Goal: Transaction & Acquisition: Purchase product/service

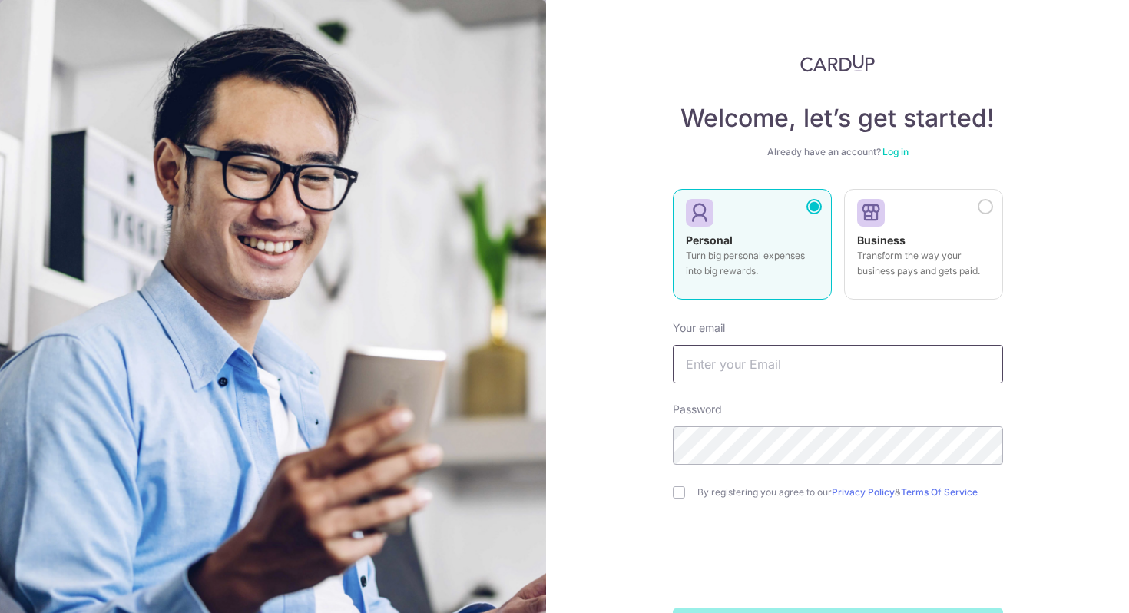
click at [756, 362] on input "text" at bounding box center [837, 364] width 330 height 38
type input "[EMAIL_ADDRESS][DOMAIN_NAME]"
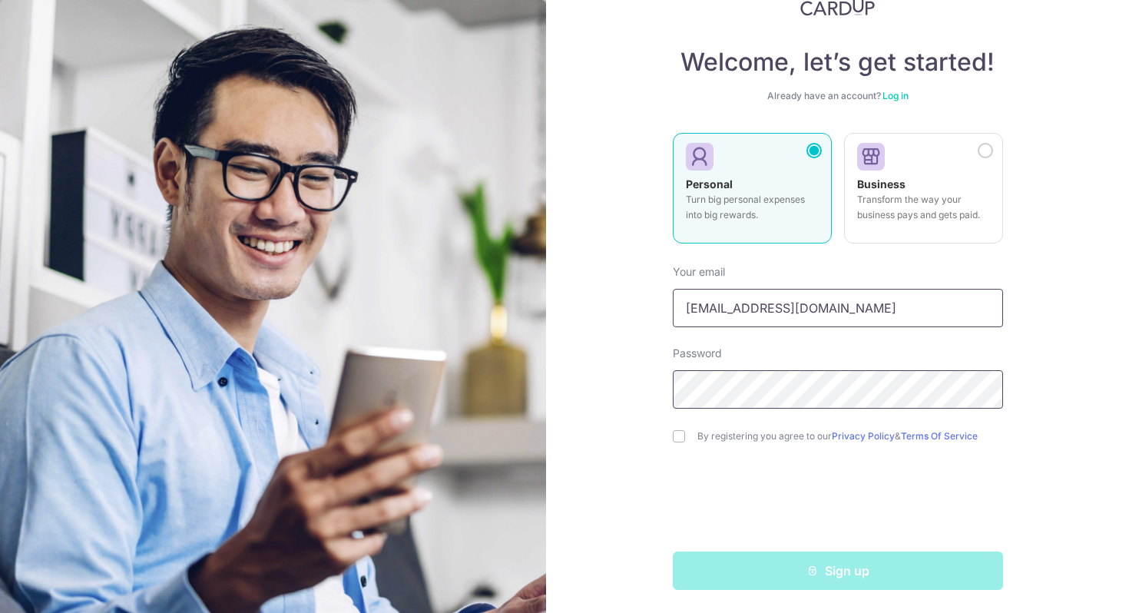
scroll to position [58, 0]
click at [678, 435] on input "checkbox" at bounding box center [678, 434] width 12 height 12
checkbox input "true"
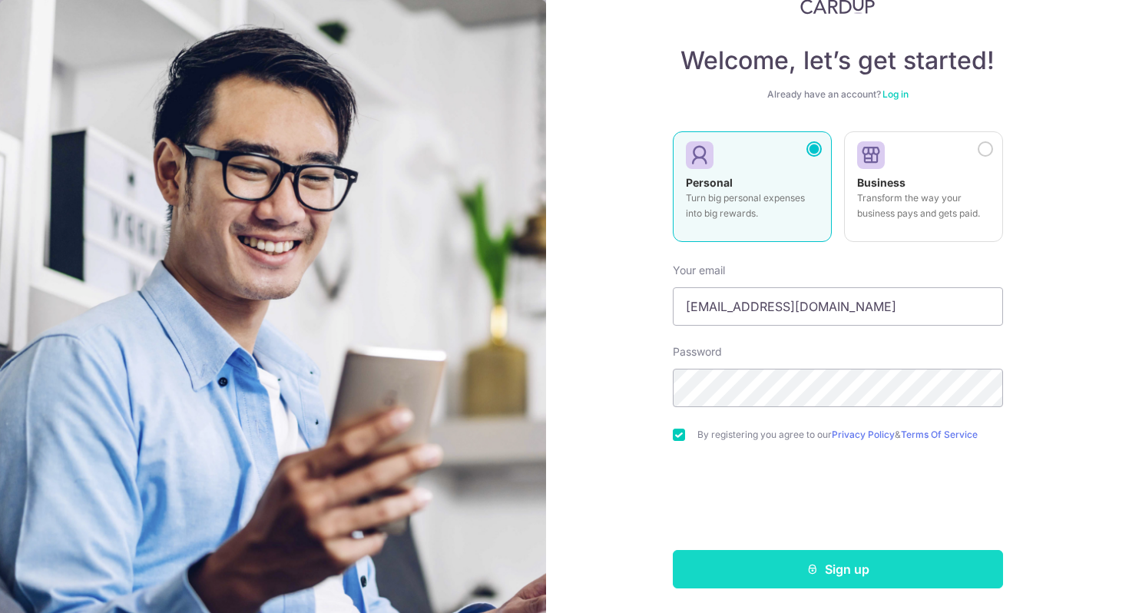
click at [791, 570] on button "Sign up" at bounding box center [837, 569] width 330 height 38
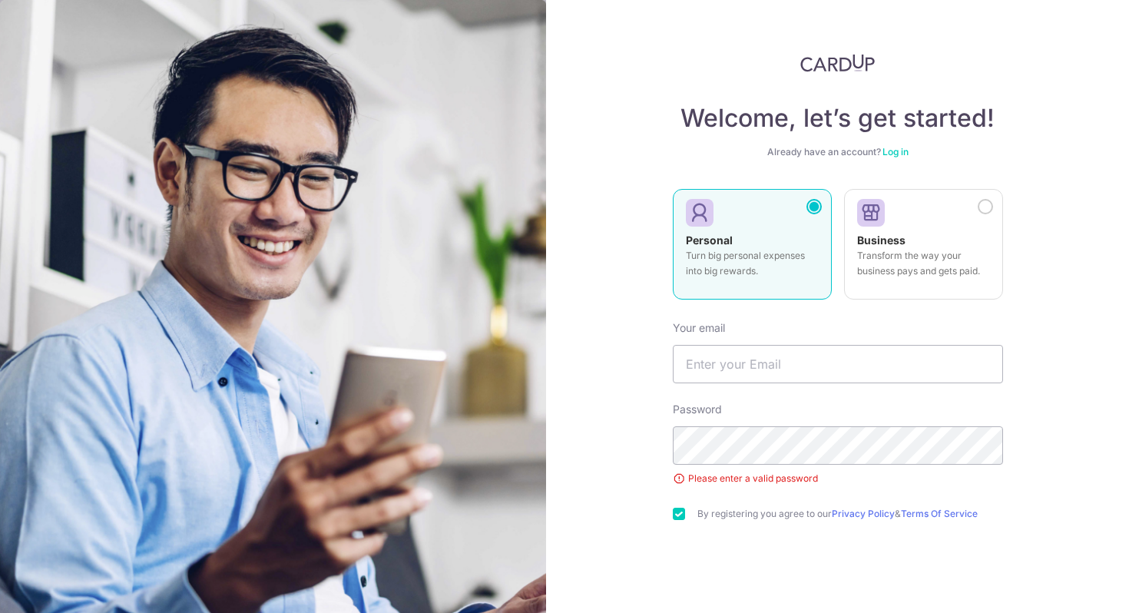
scroll to position [79, 0]
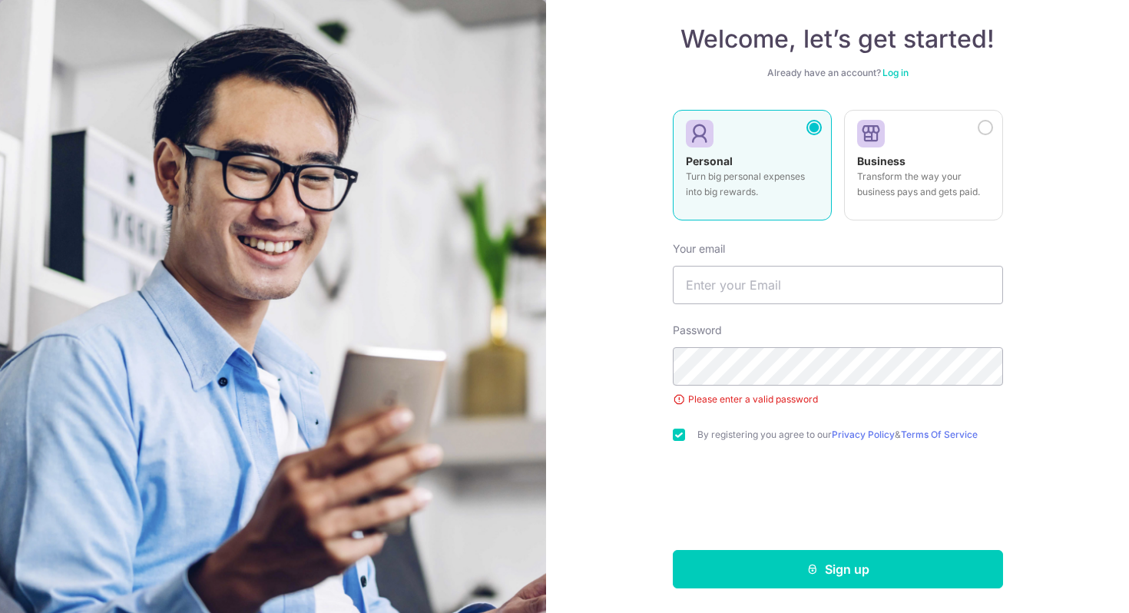
click at [762, 589] on div "Welcome, let’s get started! Already have an account? Log in Personal Turn big p…" at bounding box center [837, 306] width 583 height 613
click at [766, 569] on button "Sign up" at bounding box center [837, 569] width 330 height 38
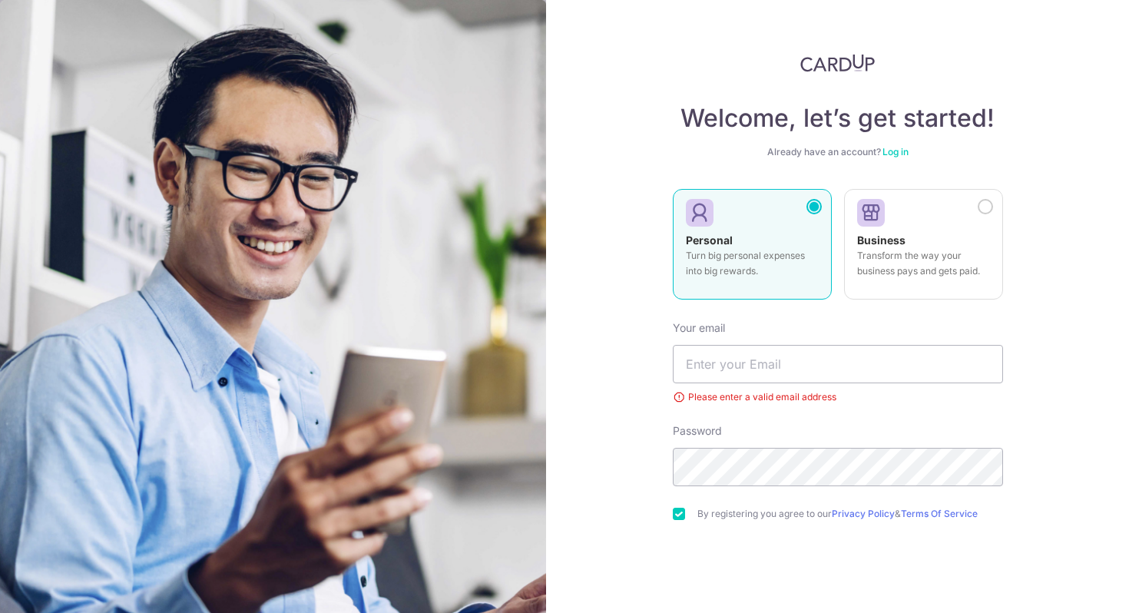
scroll to position [19, 0]
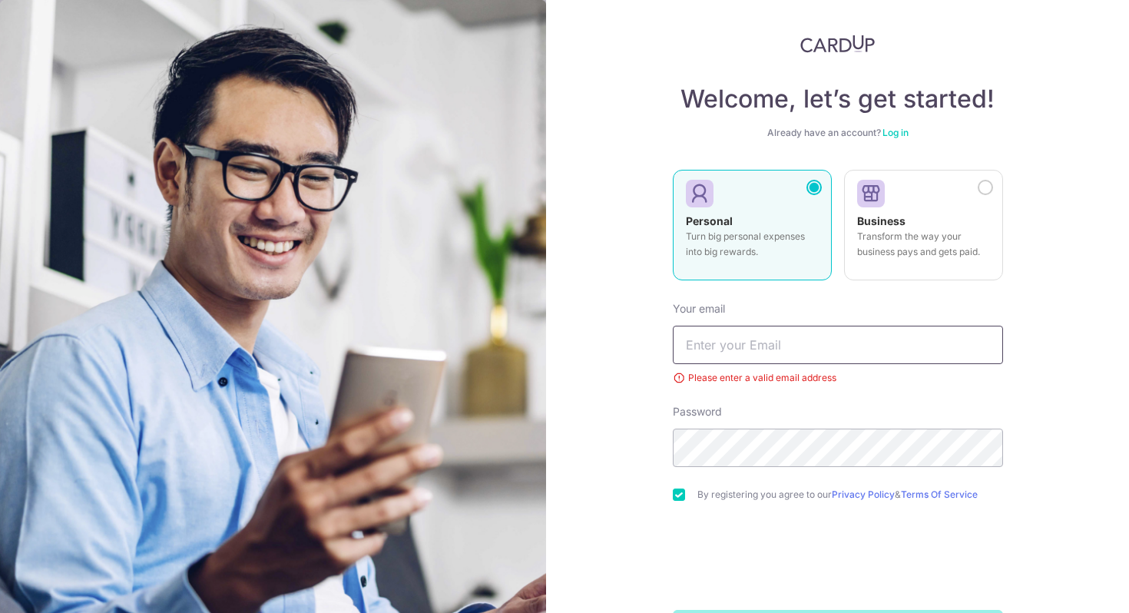
click at [761, 355] on input "text" at bounding box center [837, 345] width 330 height 38
type input "[EMAIL_ADDRESS][DOMAIN_NAME]"
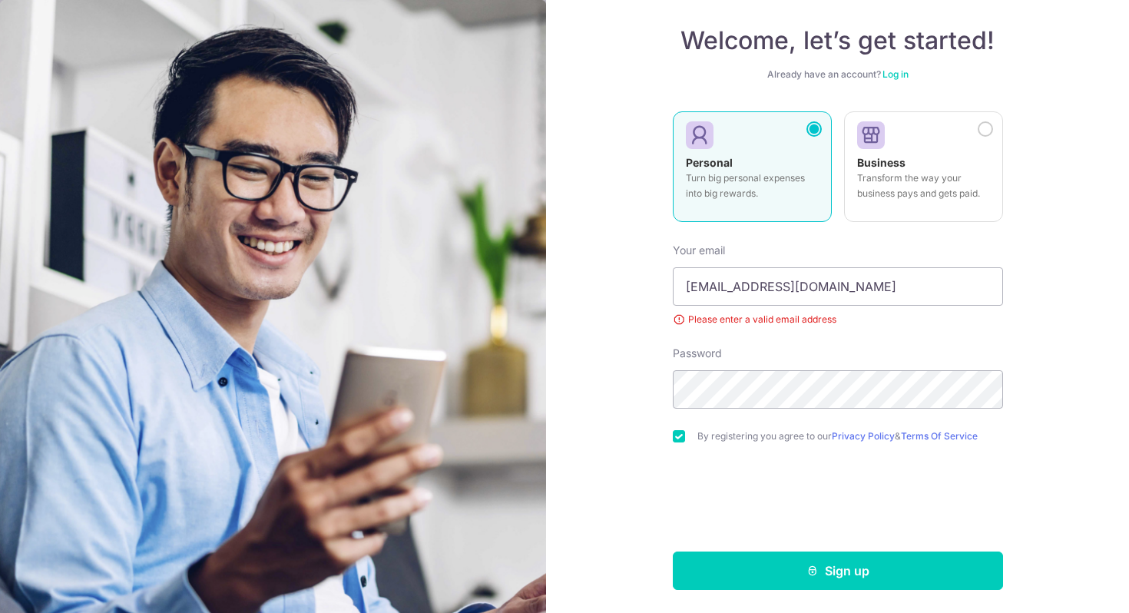
scroll to position [79, 0]
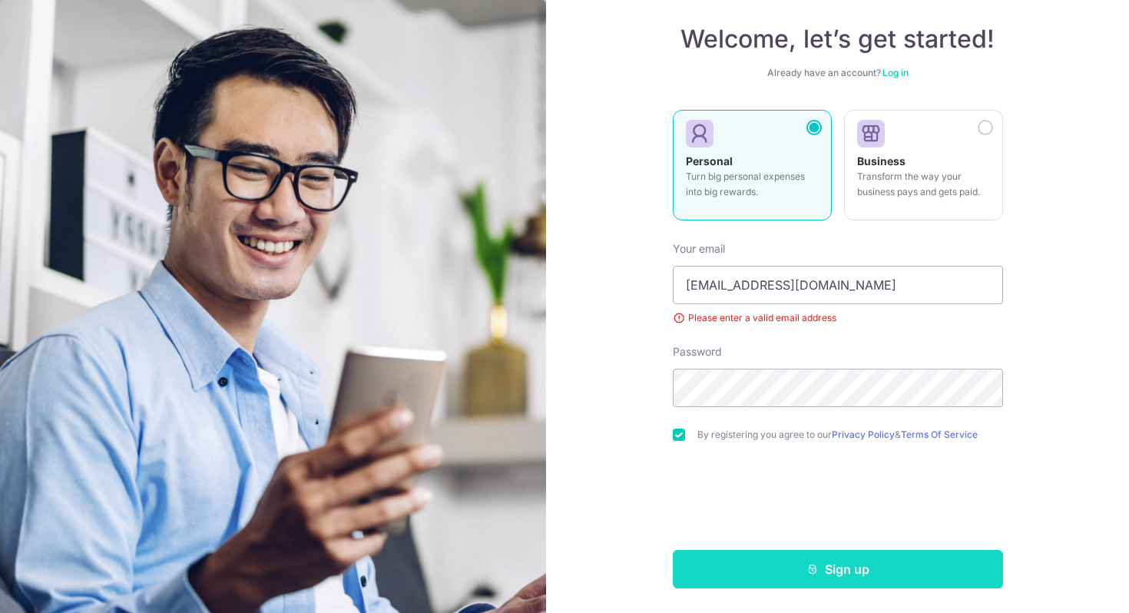
click at [795, 568] on button "Sign up" at bounding box center [837, 569] width 330 height 38
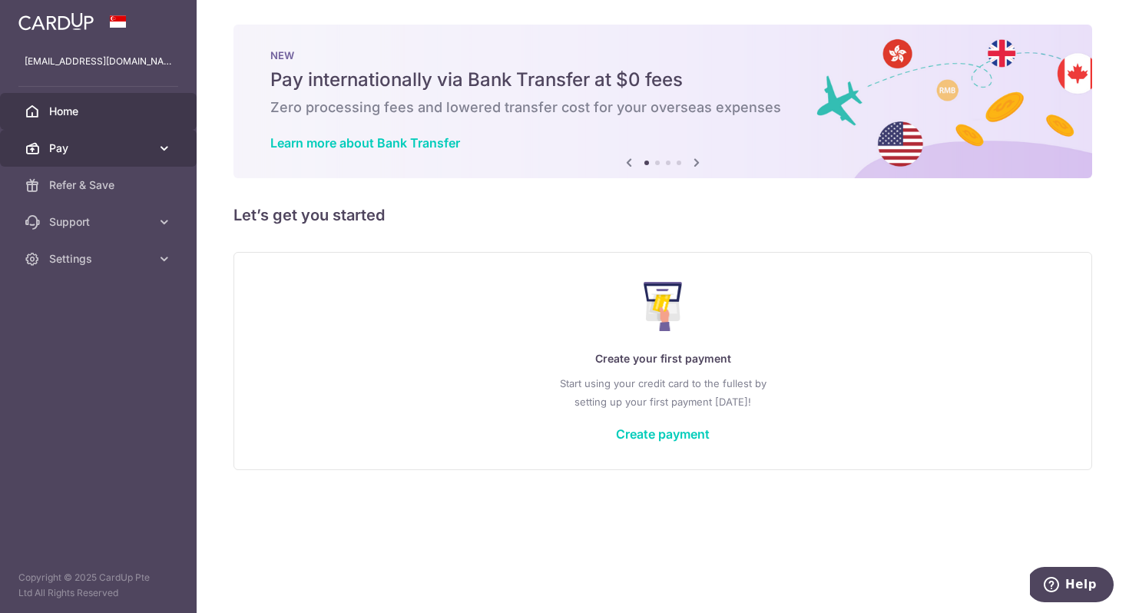
click at [124, 144] on span "Pay" at bounding box center [99, 147] width 101 height 15
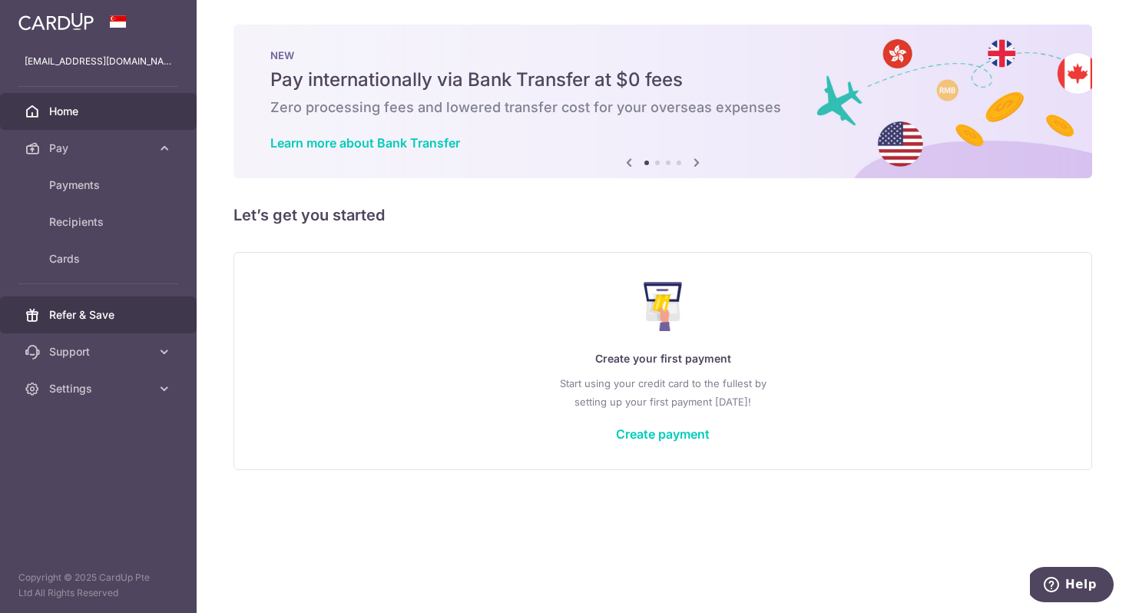
click at [106, 319] on span "Refer & Save" at bounding box center [99, 314] width 101 height 15
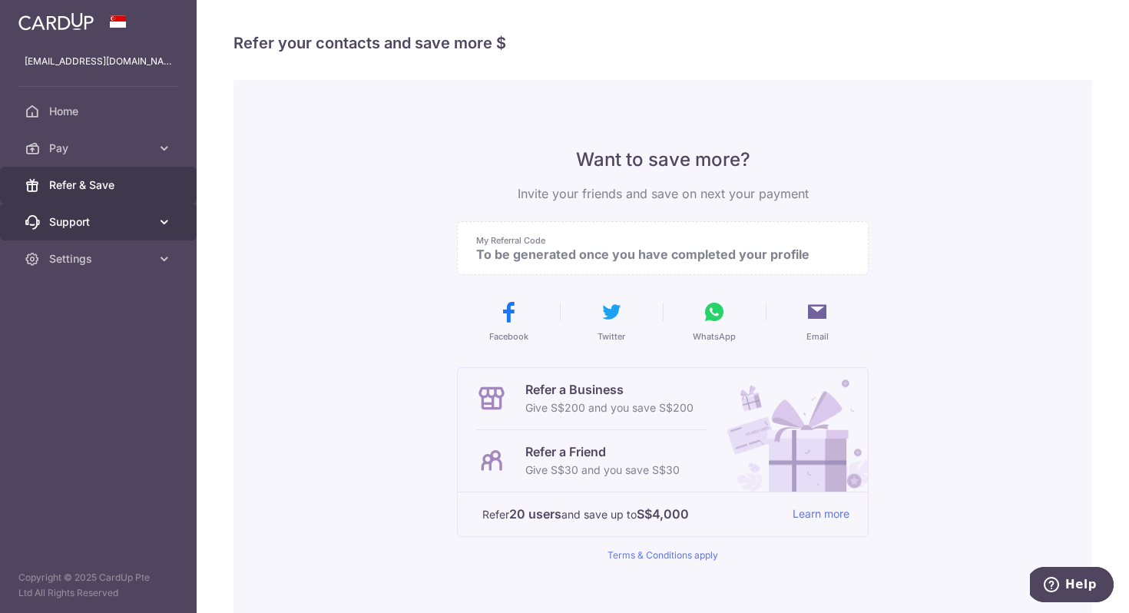
click at [104, 220] on span "Support" at bounding box center [99, 221] width 101 height 15
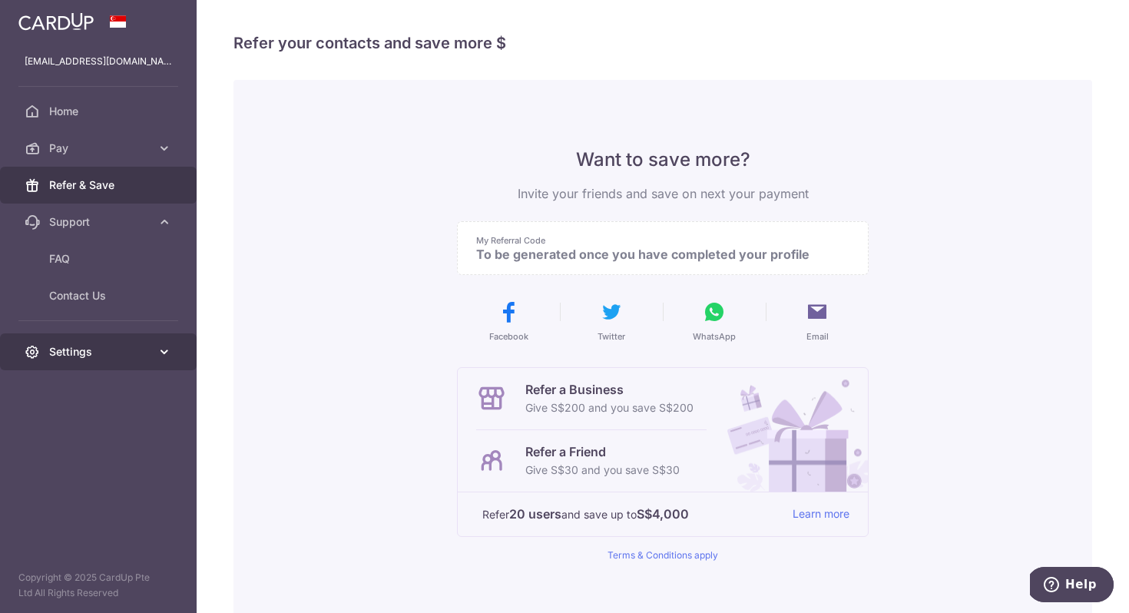
click at [107, 339] on link "Settings" at bounding box center [98, 351] width 197 height 37
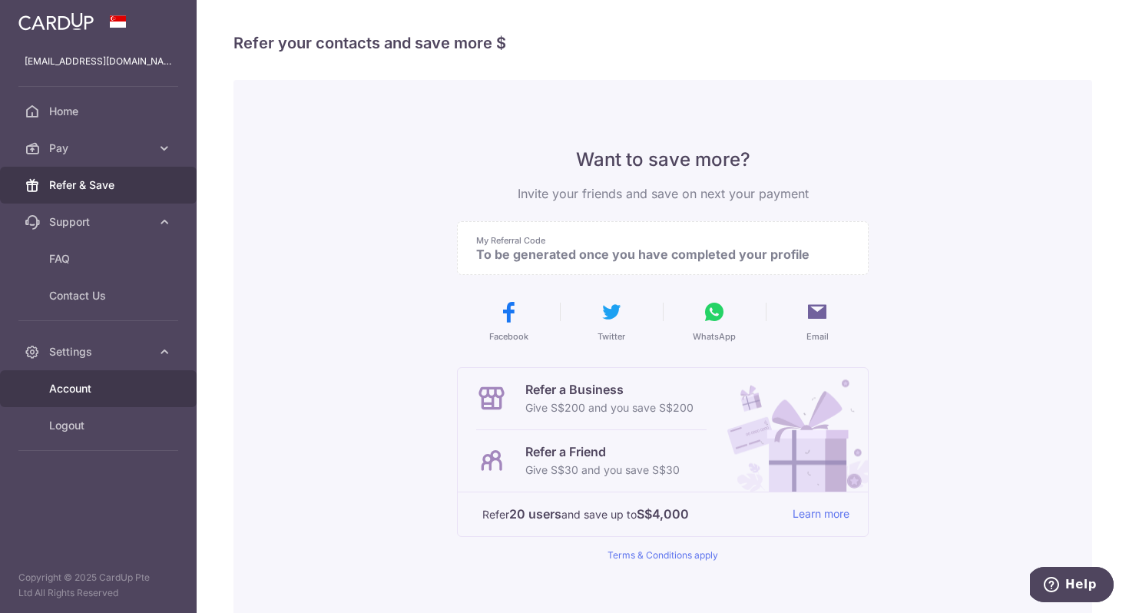
click at [97, 381] on span "Account" at bounding box center [99, 388] width 101 height 15
click at [94, 375] on link "Account" at bounding box center [98, 388] width 197 height 37
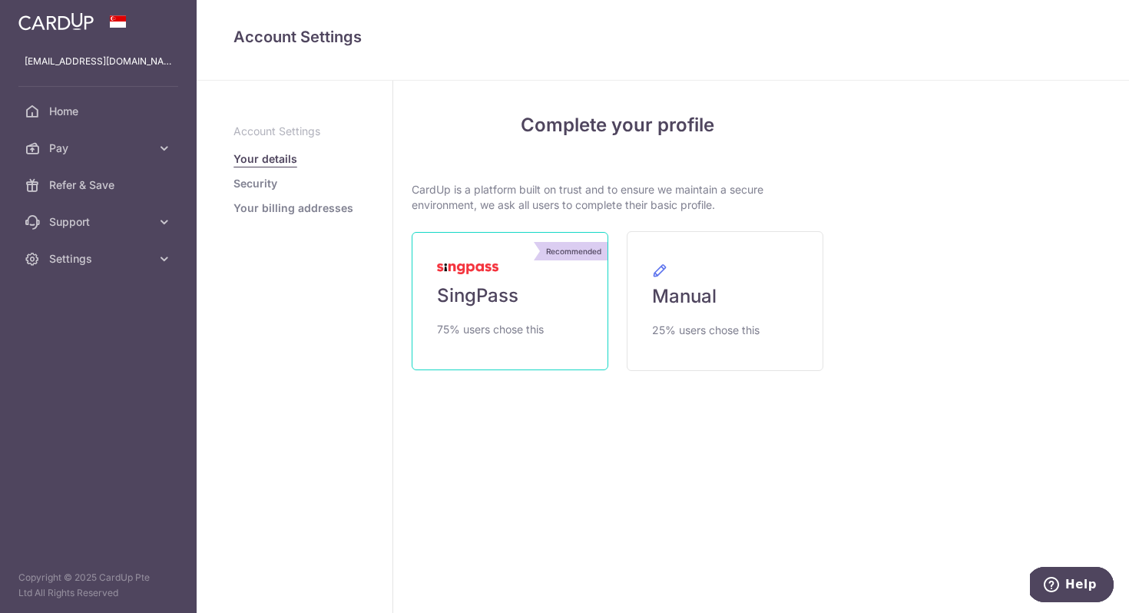
click at [536, 330] on span "75% users chose this" at bounding box center [490, 329] width 107 height 18
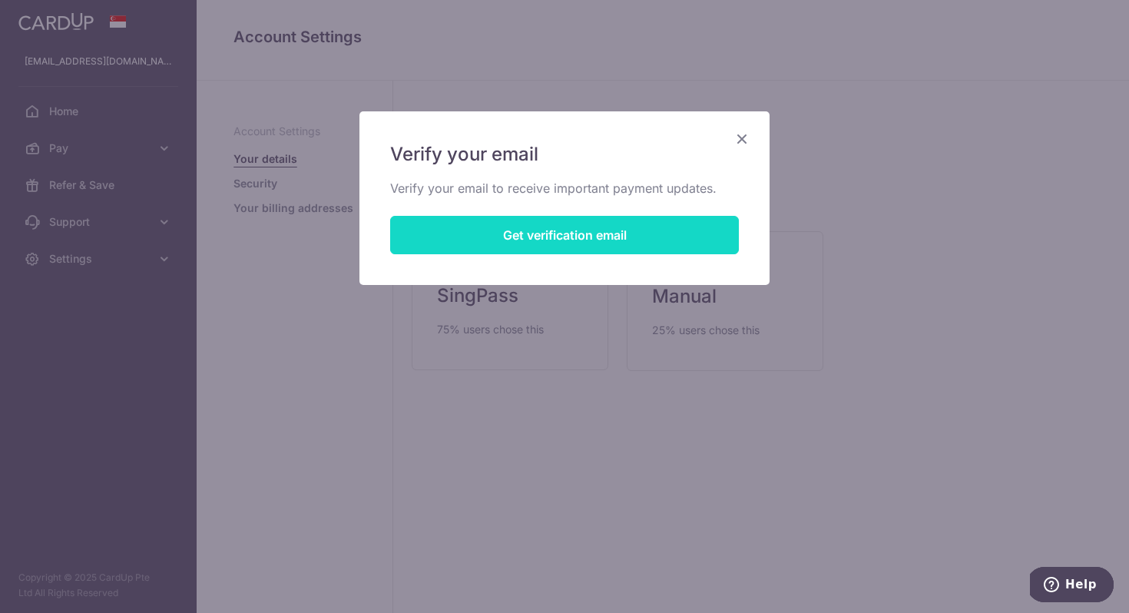
click at [587, 243] on button "Get verification email" at bounding box center [564, 235] width 349 height 38
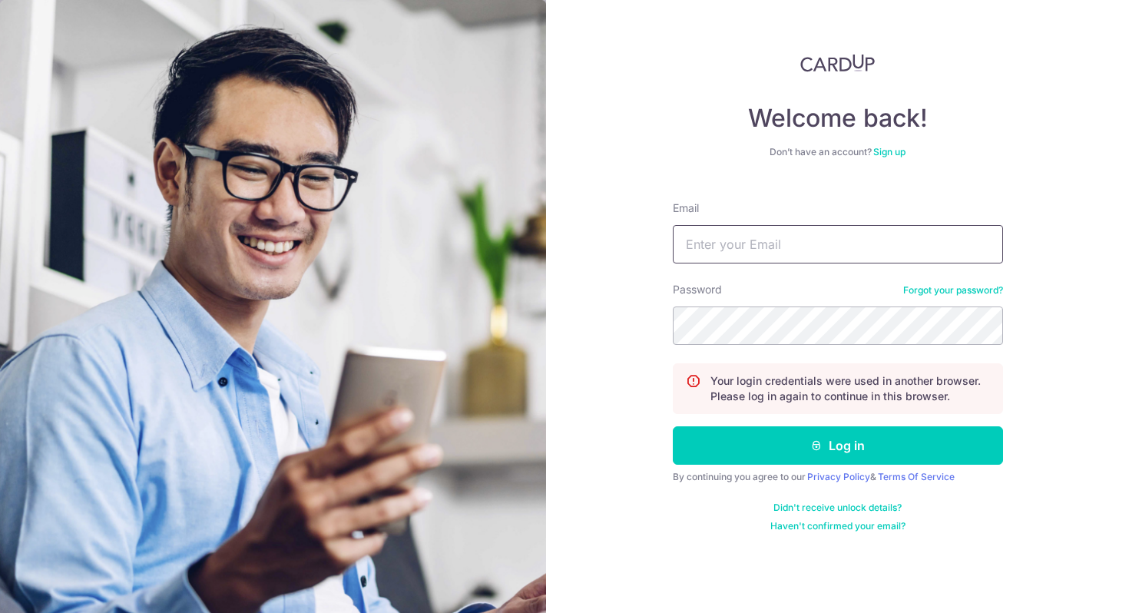
click at [703, 243] on input "Email" at bounding box center [837, 244] width 330 height 38
type input "[EMAIL_ADDRESS][DOMAIN_NAME]"
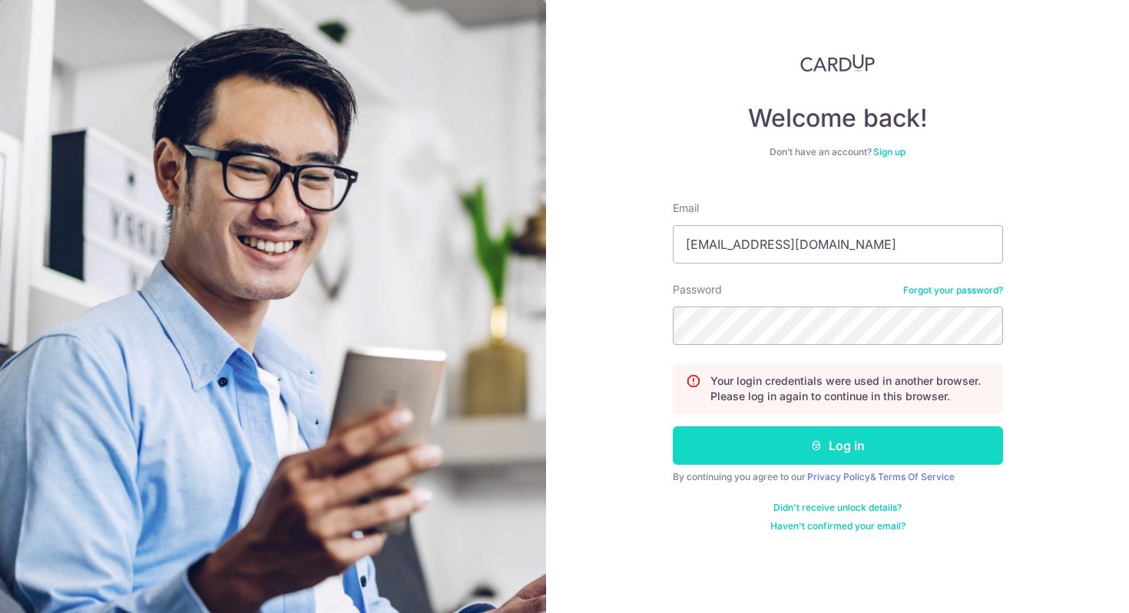
click at [785, 464] on button "Log in" at bounding box center [837, 445] width 330 height 38
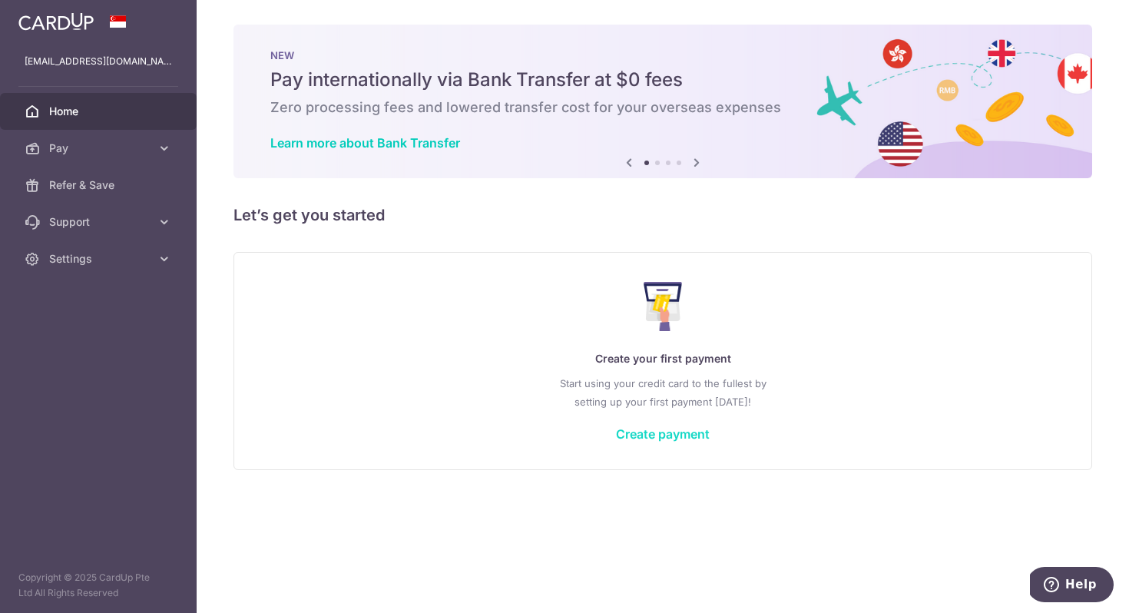
click at [669, 435] on link "Create payment" at bounding box center [663, 433] width 94 height 15
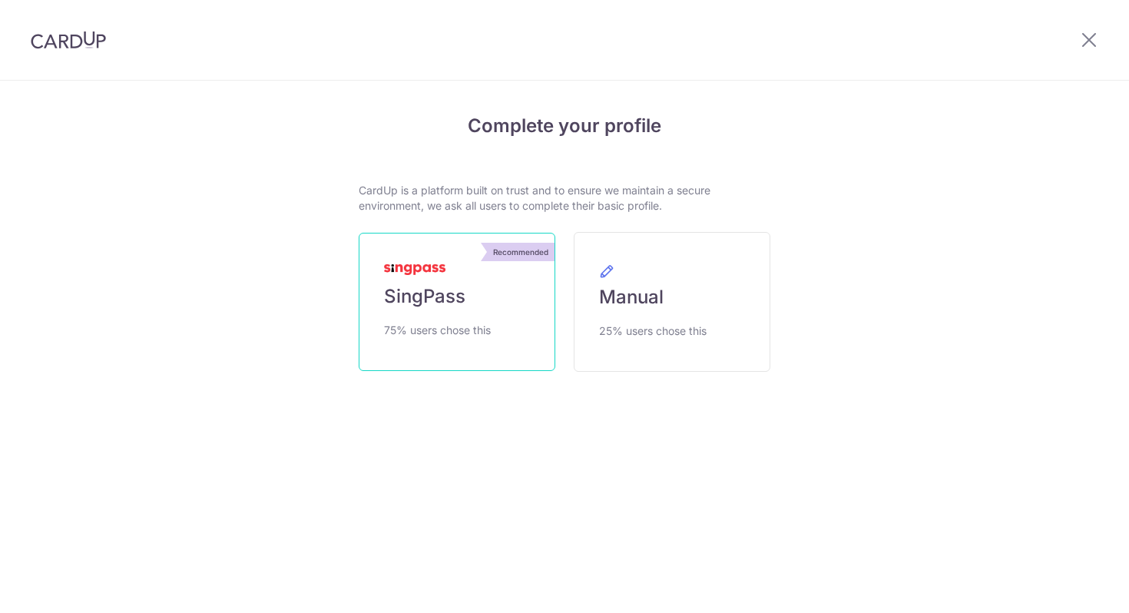
click at [491, 315] on link "Recommended SingPass 75% users chose this" at bounding box center [457, 302] width 197 height 138
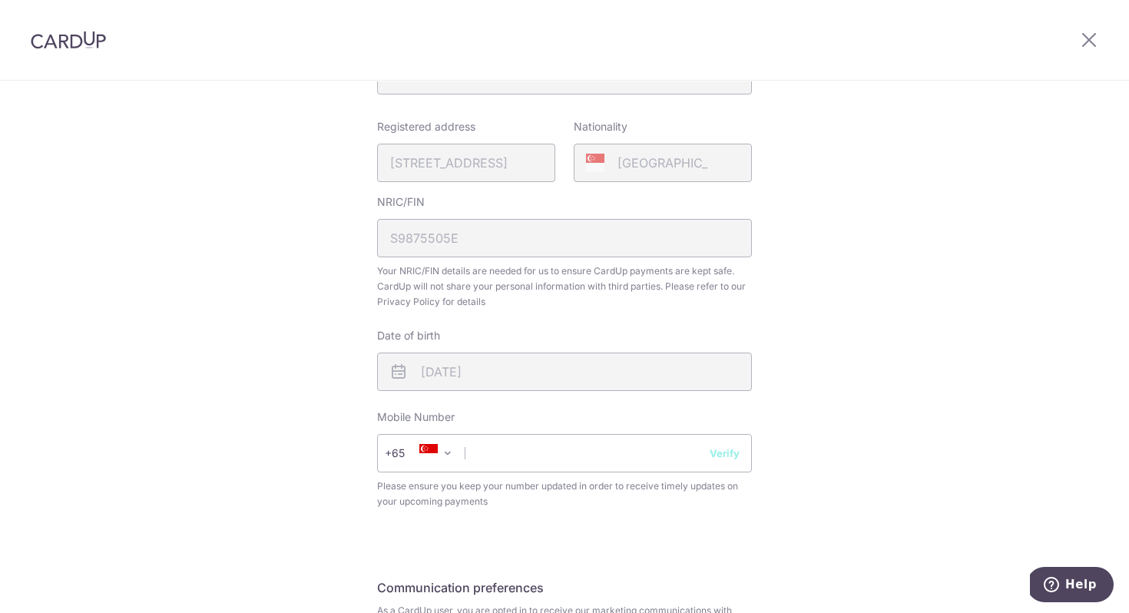
scroll to position [524, 0]
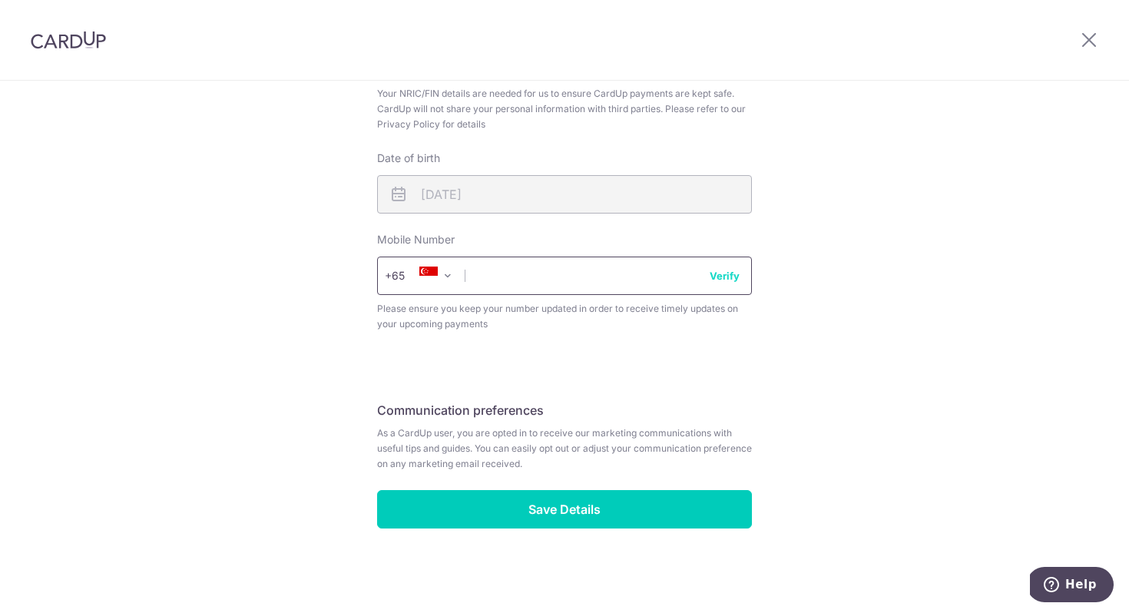
click at [547, 280] on input "text" at bounding box center [564, 275] width 375 height 38
type input "90681770"
click at [719, 276] on button "Verify" at bounding box center [724, 275] width 30 height 15
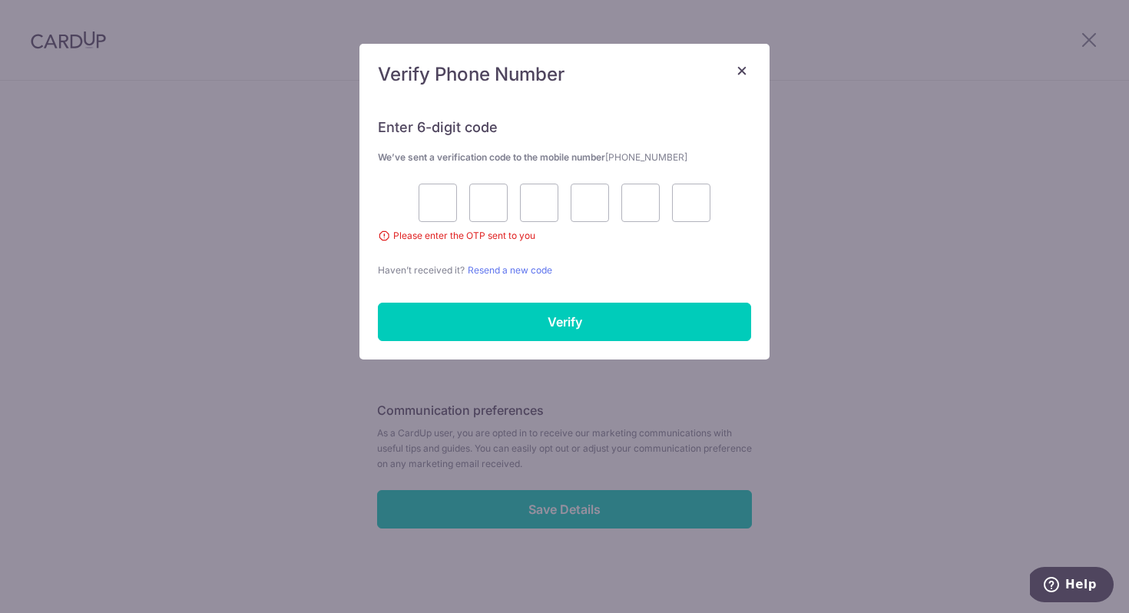
click at [458, 204] on div at bounding box center [564, 202] width 373 height 38
click at [439, 207] on input "text" at bounding box center [437, 202] width 38 height 38
type input "7"
type input "3"
type input "6"
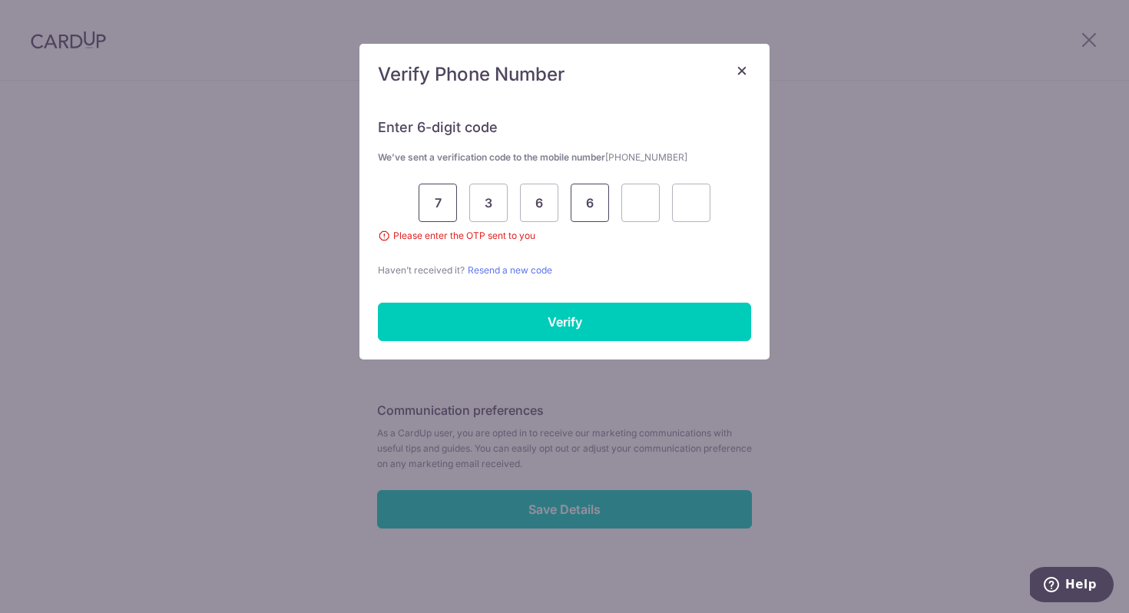
type input "6"
type input "9"
type input "8"
type input "7"
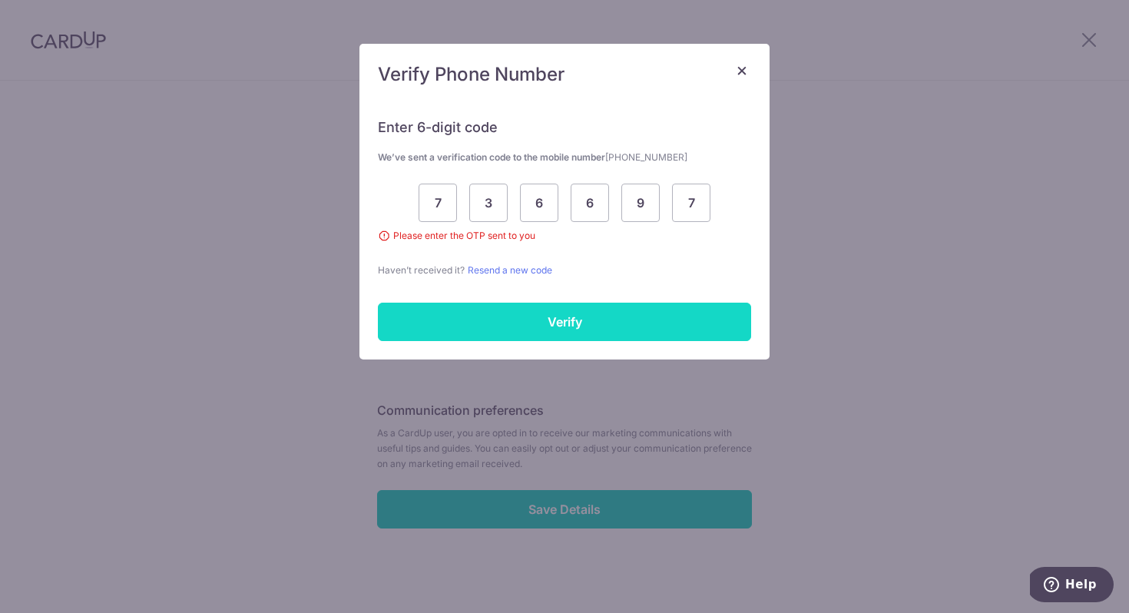
click at [469, 342] on div "Enter 6-digit code We’ve sent a verification code to the mobile number +6590681…" at bounding box center [564, 229] width 410 height 259
click at [478, 335] on input "Verify" at bounding box center [564, 321] width 373 height 38
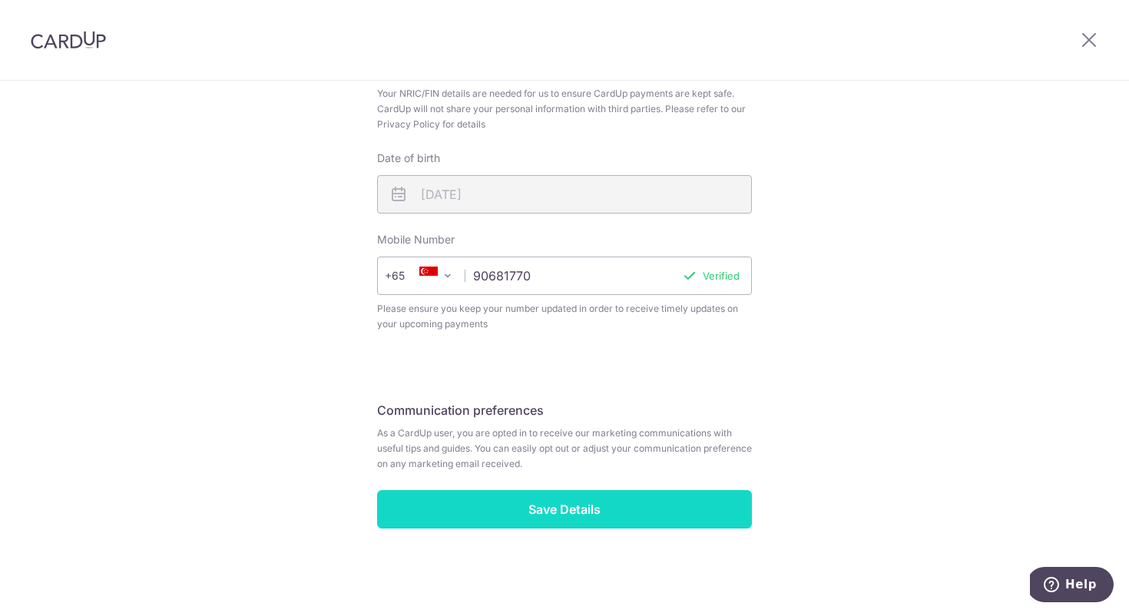
click at [534, 506] on input "Save Details" at bounding box center [564, 509] width 375 height 38
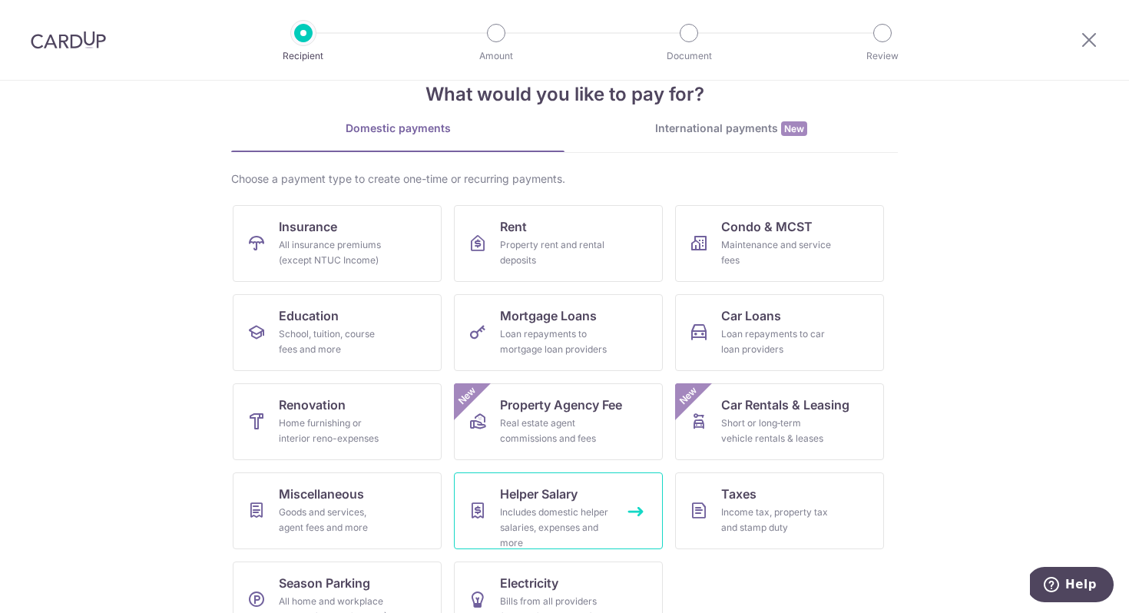
scroll to position [74, 0]
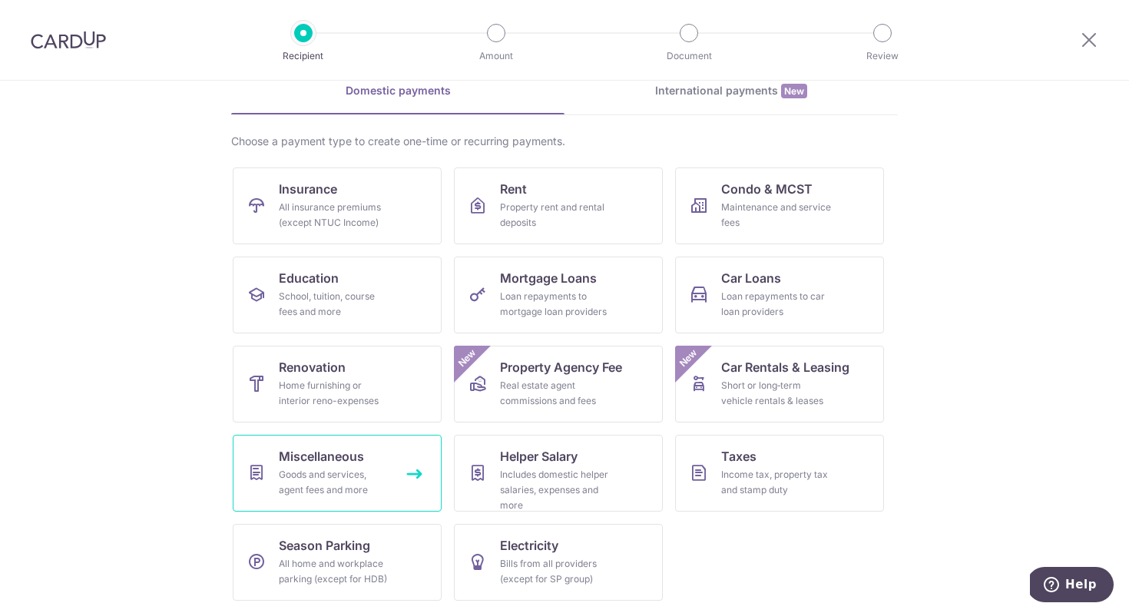
click at [408, 476] on link "Miscellaneous Goods and services, agent fees and more" at bounding box center [337, 473] width 209 height 77
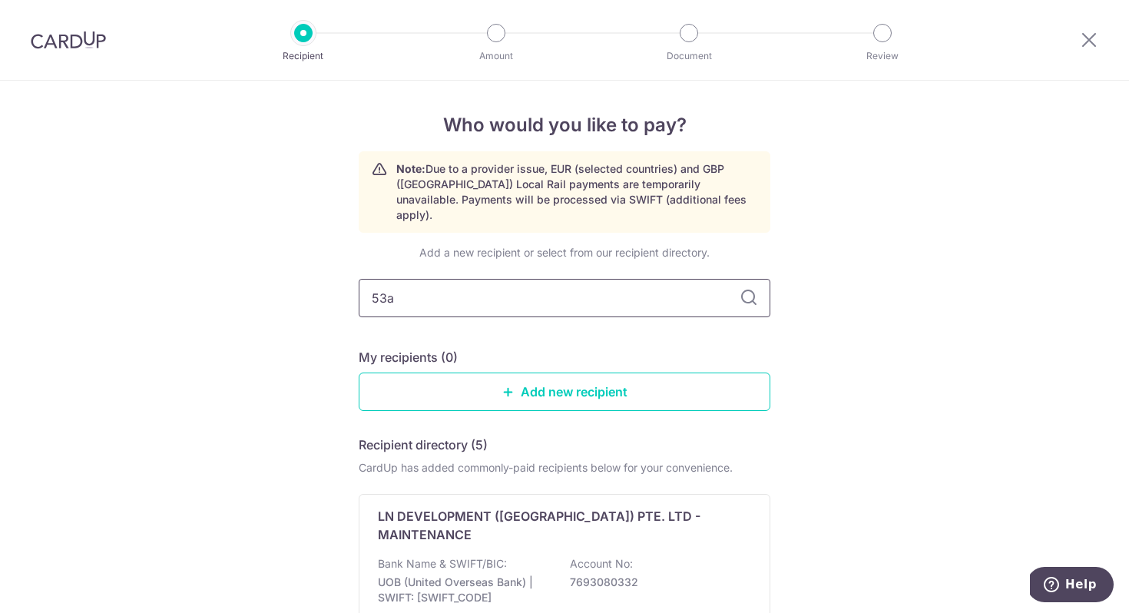
type input "53a"
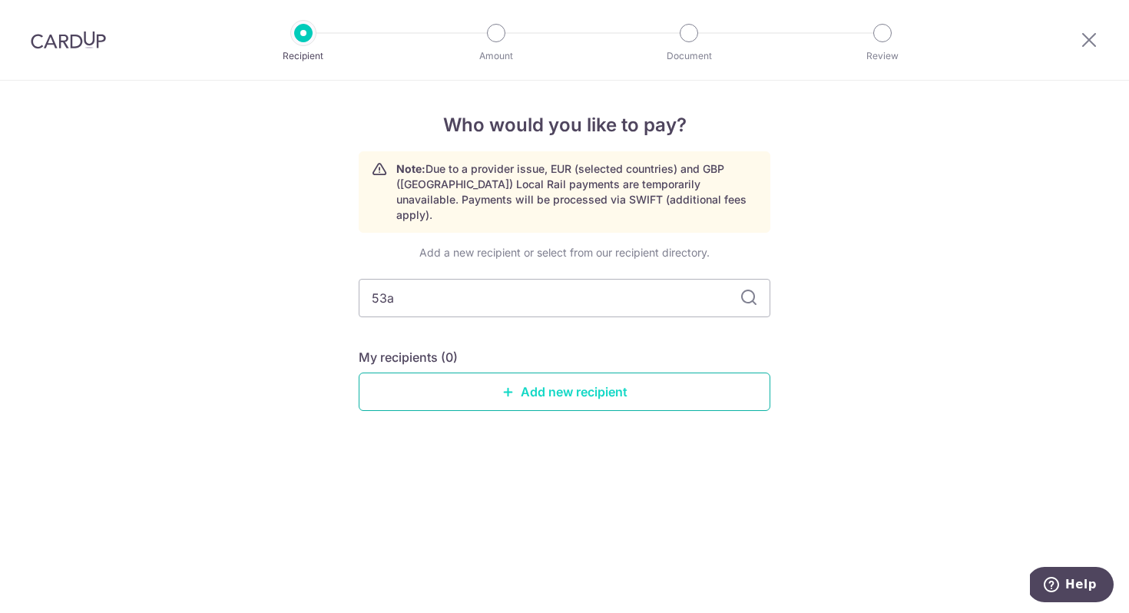
click at [572, 372] on link "Add new recipient" at bounding box center [564, 391] width 411 height 38
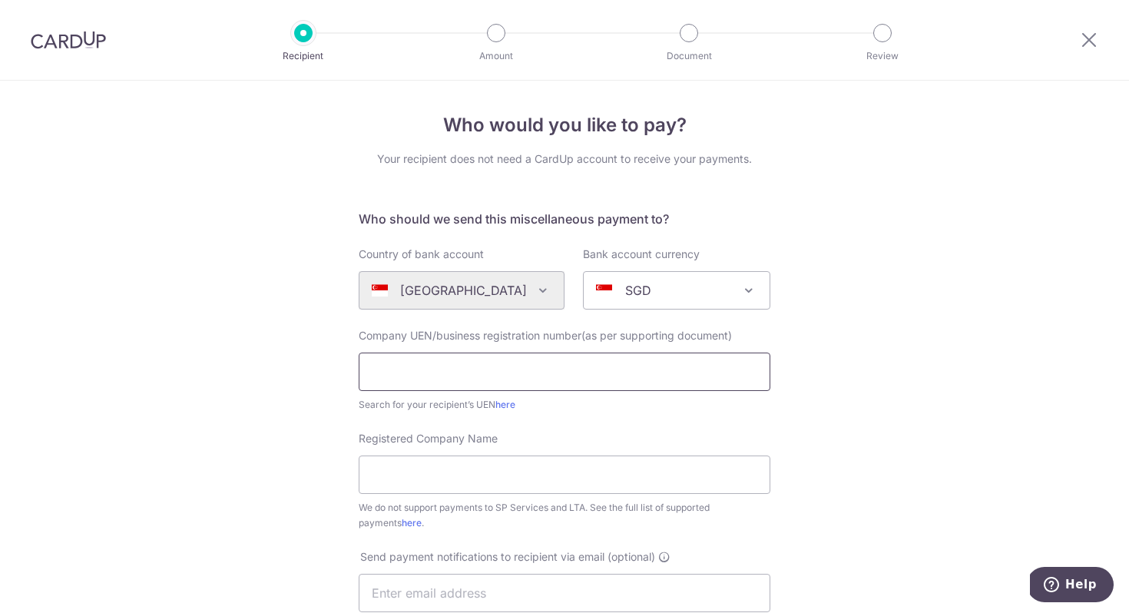
click at [572, 371] on input "text" at bounding box center [564, 371] width 411 height 38
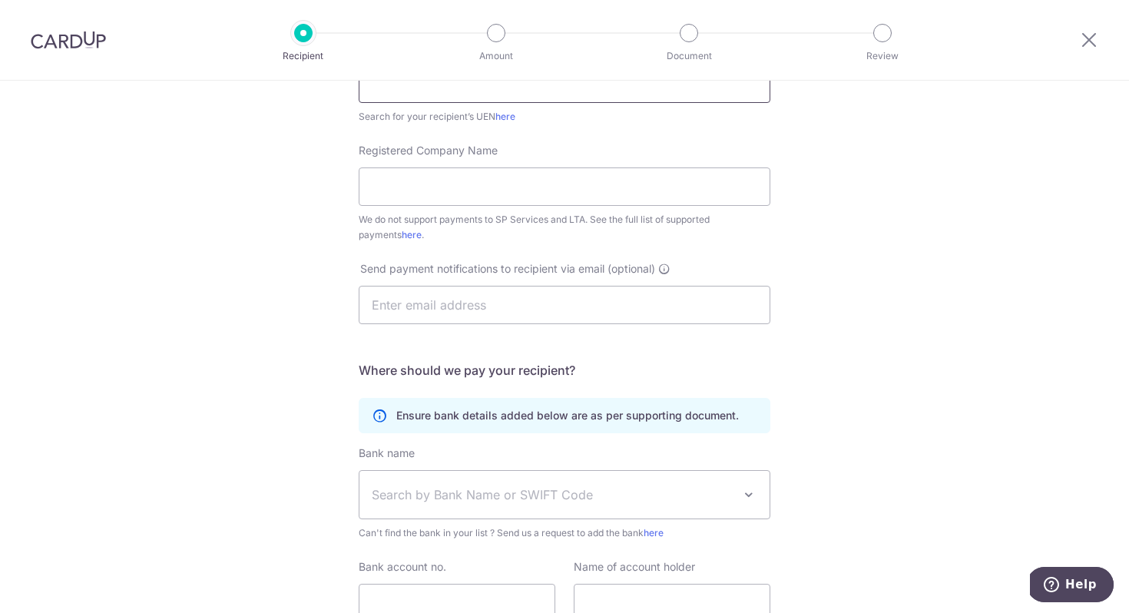
scroll to position [289, 0]
click at [416, 190] on input "Registered Company Name" at bounding box center [564, 185] width 411 height 38
type input "53a"
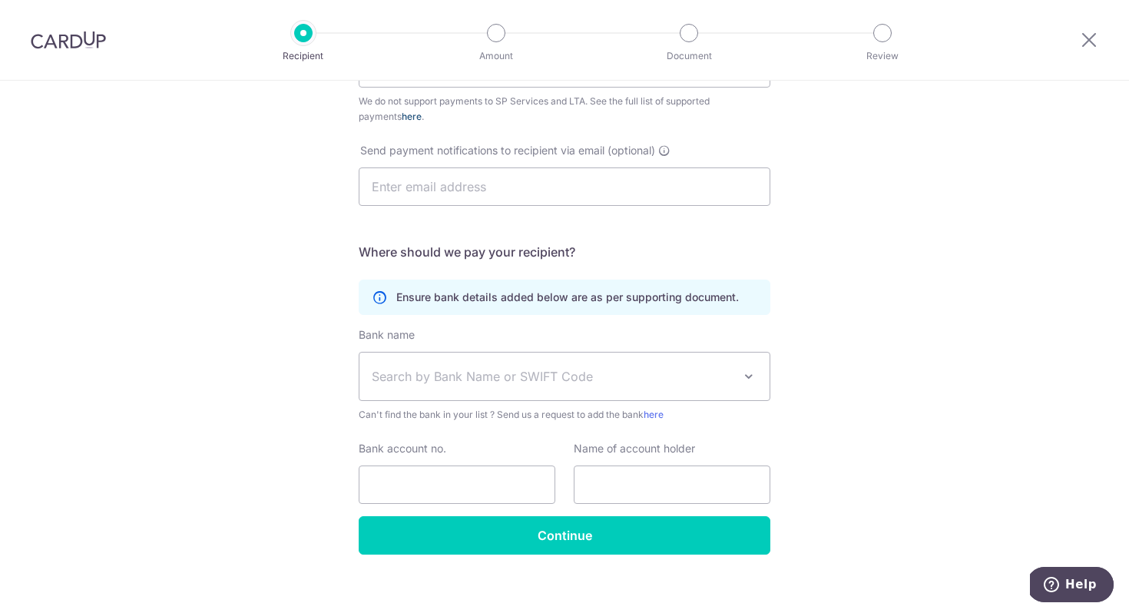
scroll to position [411, 0]
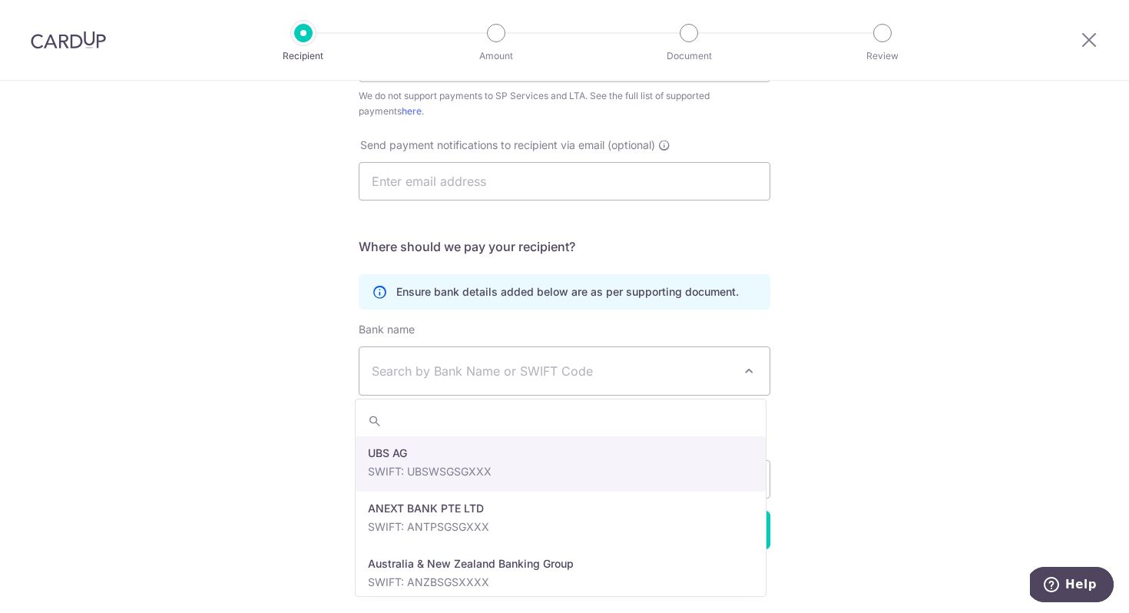
click at [431, 361] on span "Search by Bank Name or SWIFT Code" at bounding box center [564, 371] width 410 height 48
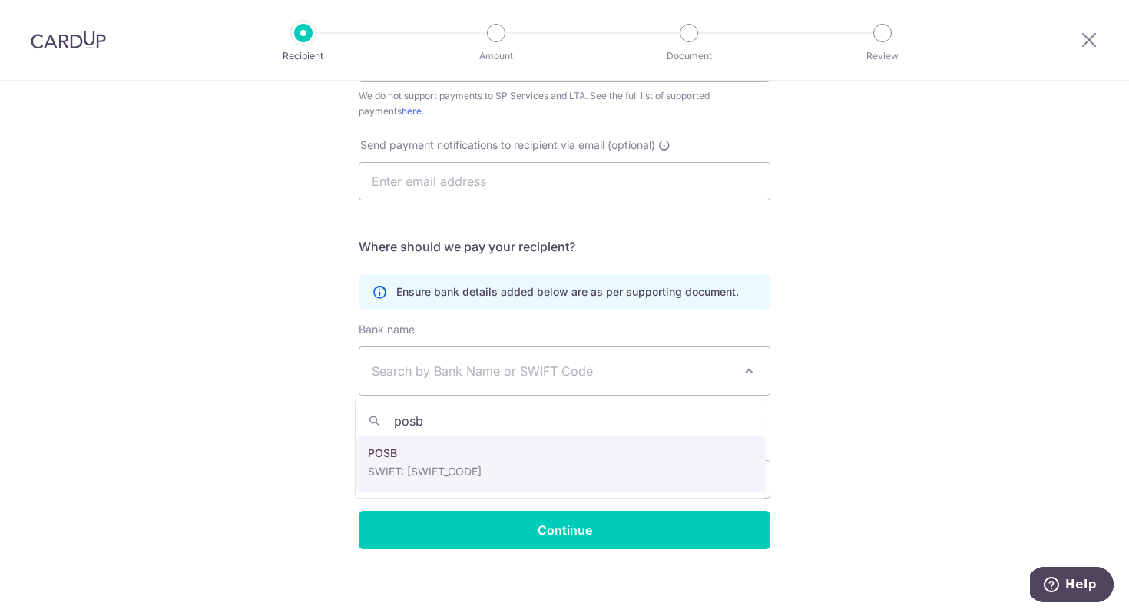
type input "posb"
select select "19"
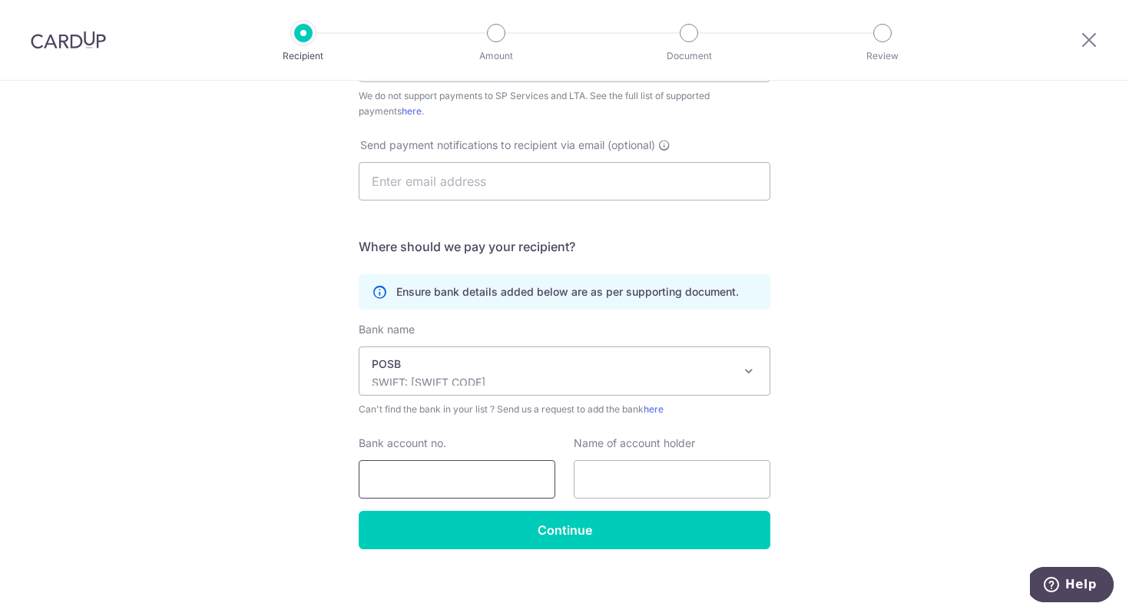
click at [484, 474] on input "Bank account no." at bounding box center [457, 479] width 197 height 38
type input "130483143"
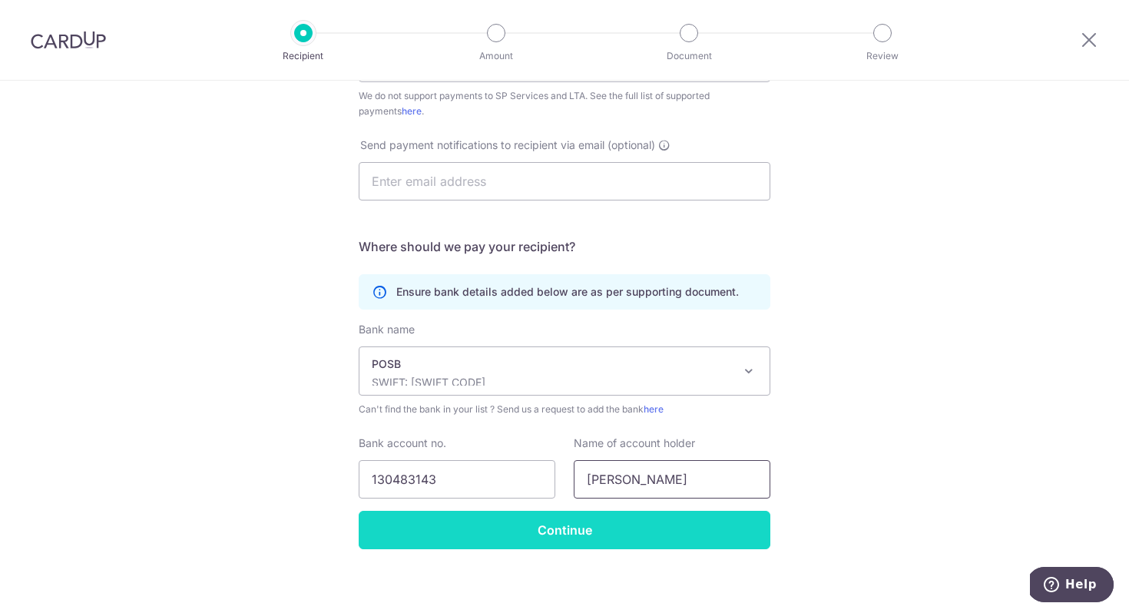
type input "[PERSON_NAME]"
click at [520, 529] on input "Continue" at bounding box center [564, 530] width 411 height 38
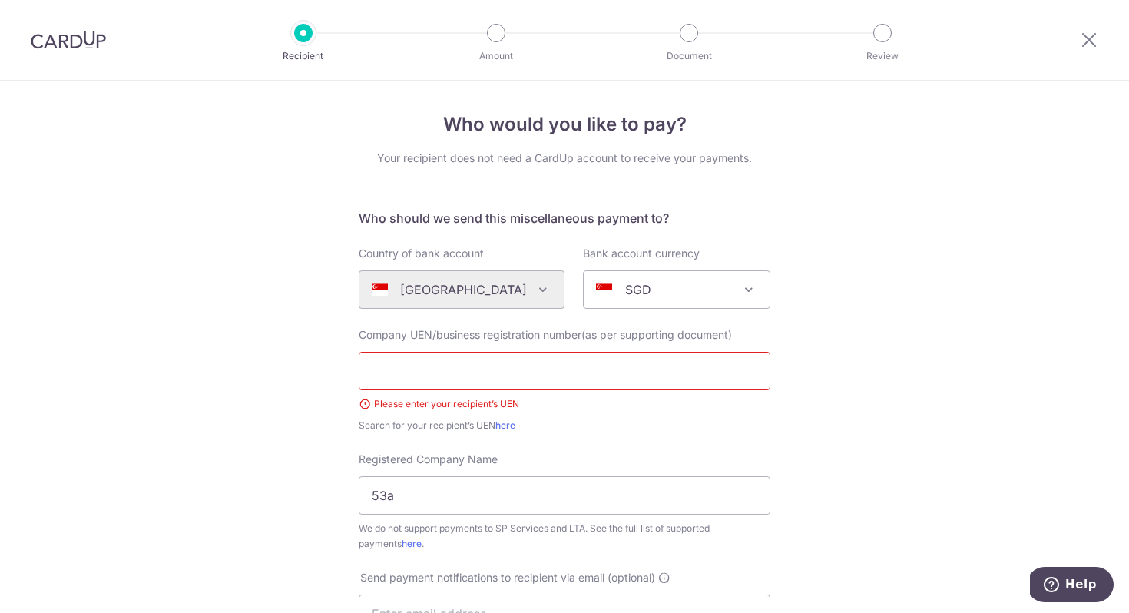
scroll to position [4, 0]
click at [434, 385] on input "text" at bounding box center [564, 368] width 411 height 38
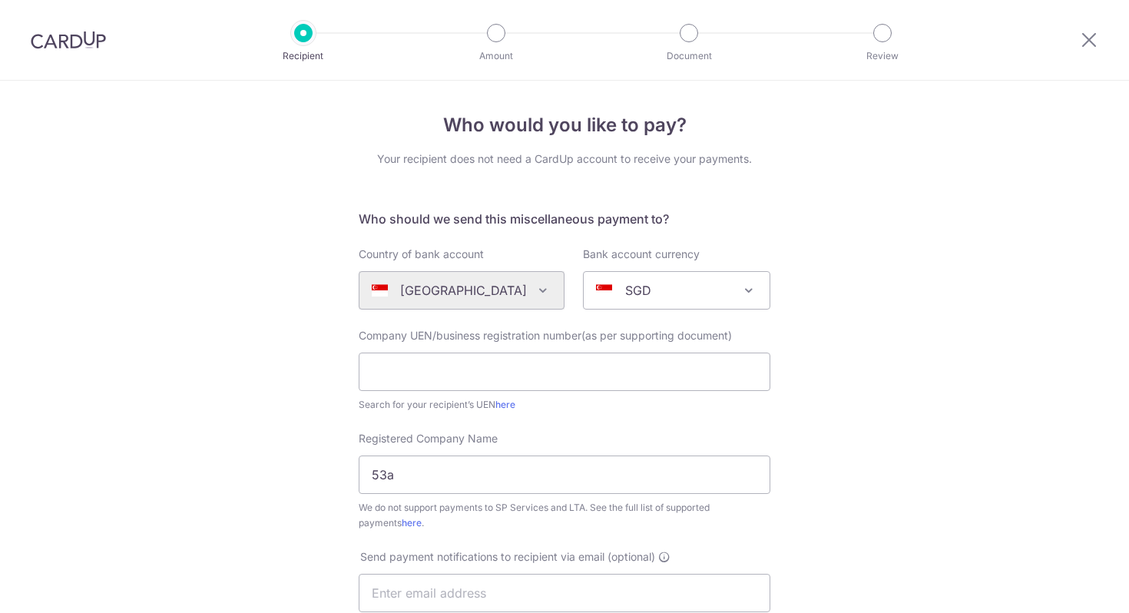
select select "19"
click at [68, 47] on img at bounding box center [68, 40] width 75 height 18
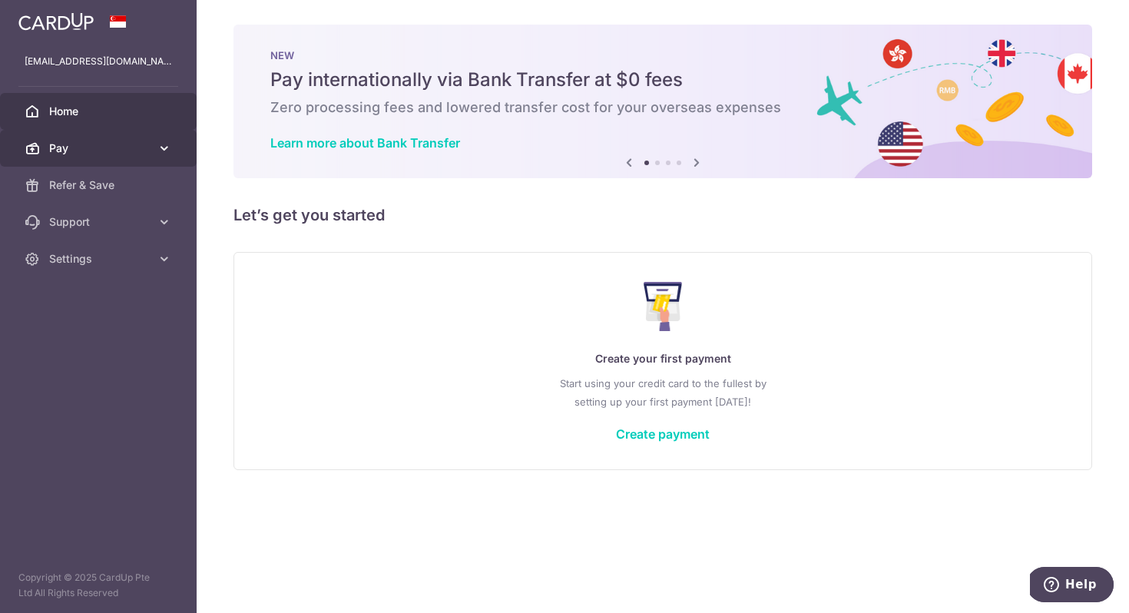
click at [123, 154] on span "Pay" at bounding box center [99, 147] width 101 height 15
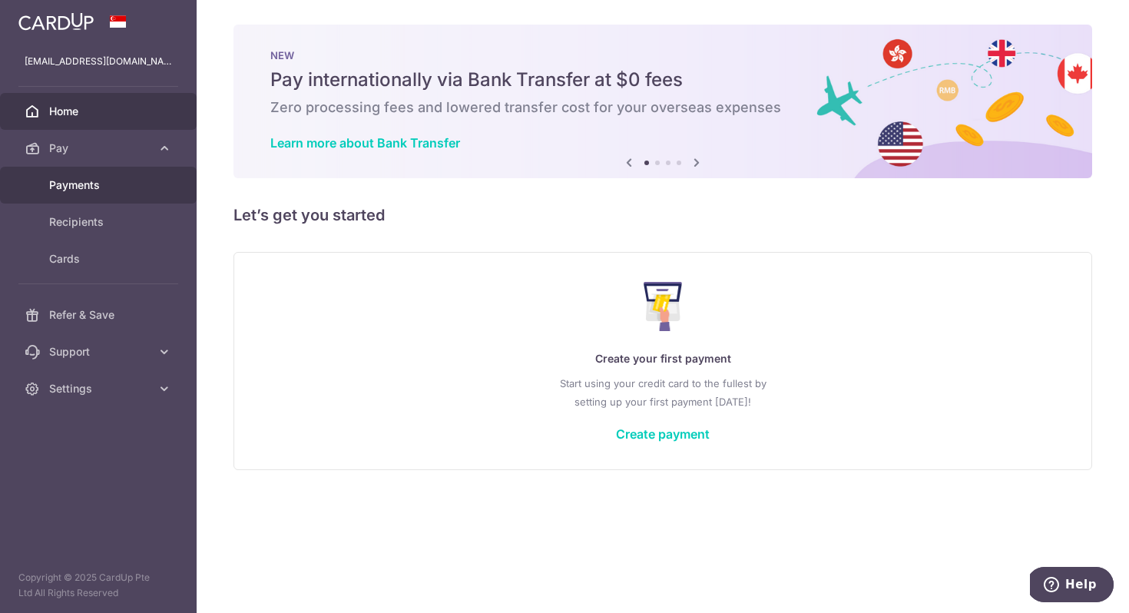
click at [101, 188] on span "Payments" at bounding box center [99, 184] width 101 height 15
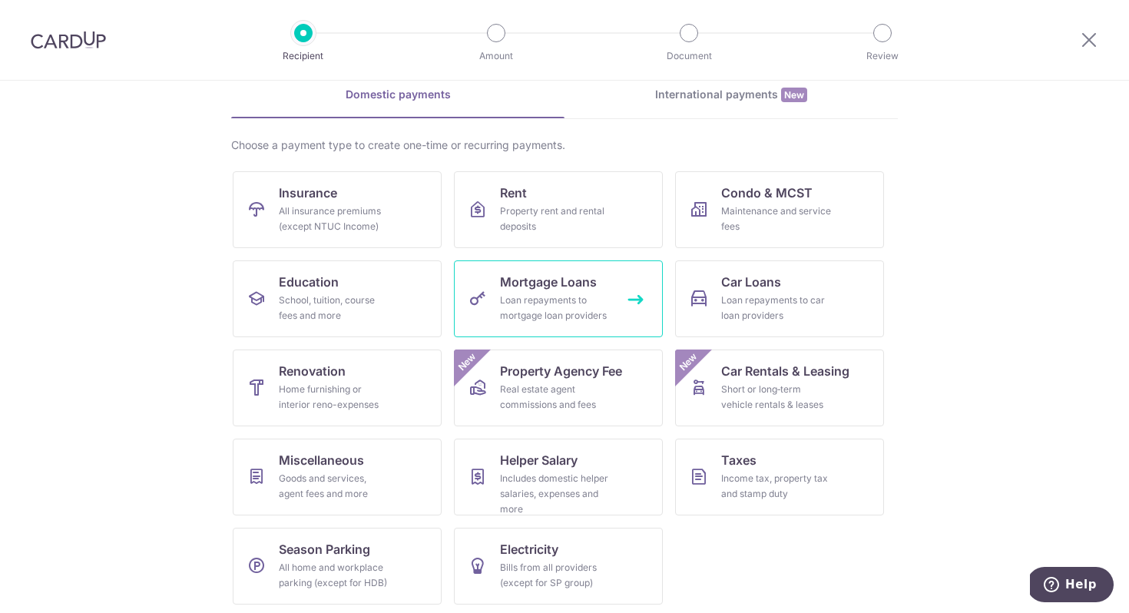
scroll to position [74, 0]
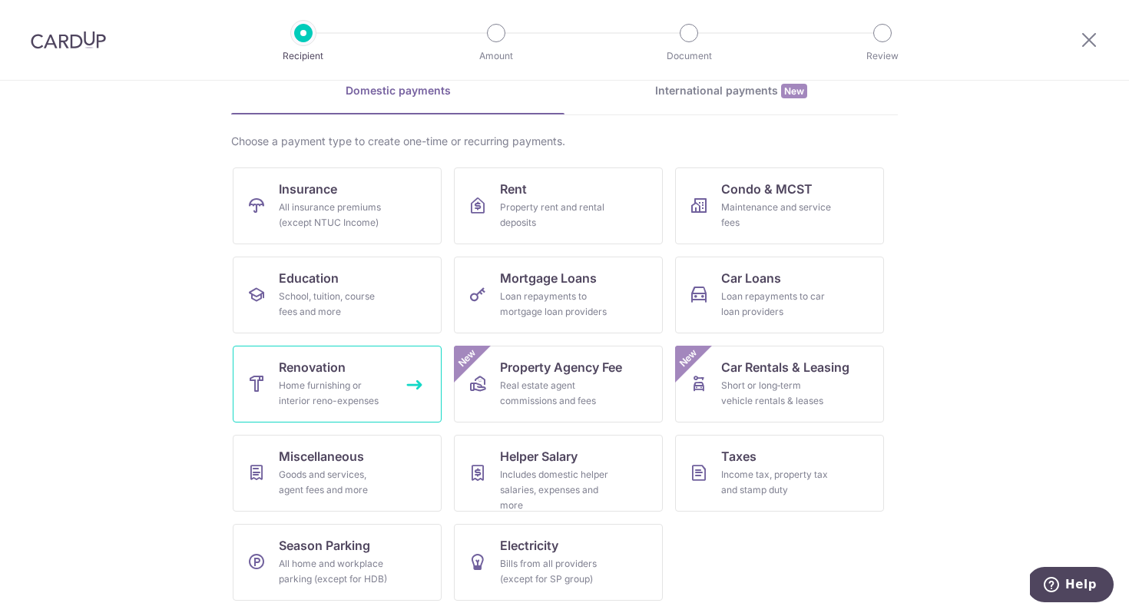
click at [344, 399] on div "Home furnishing or interior reno-expenses" at bounding box center [334, 393] width 111 height 31
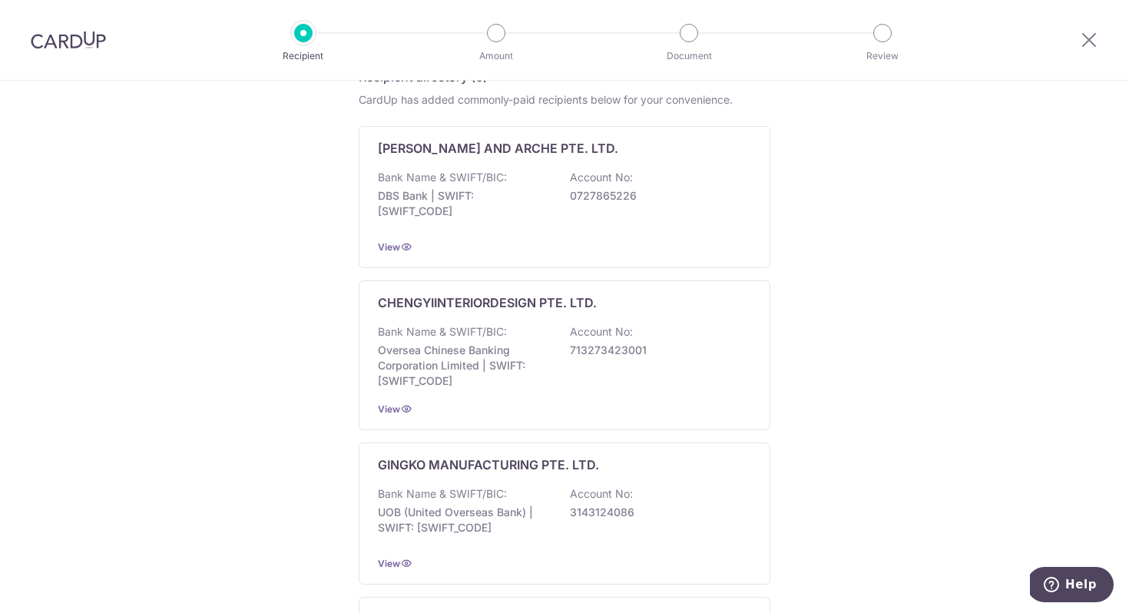
scroll to position [858, 0]
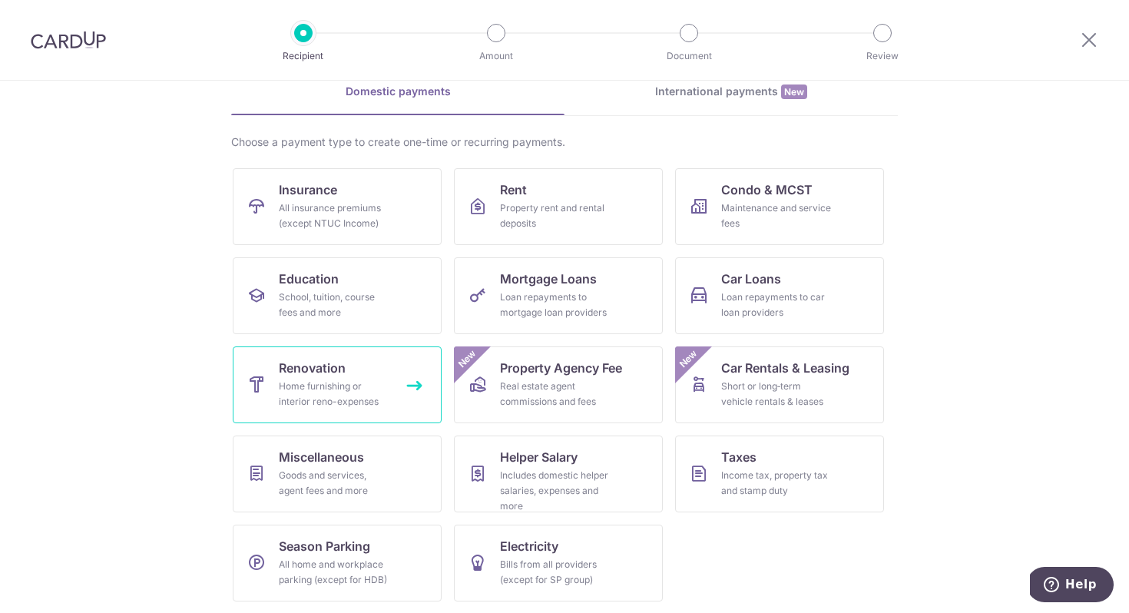
scroll to position [74, 0]
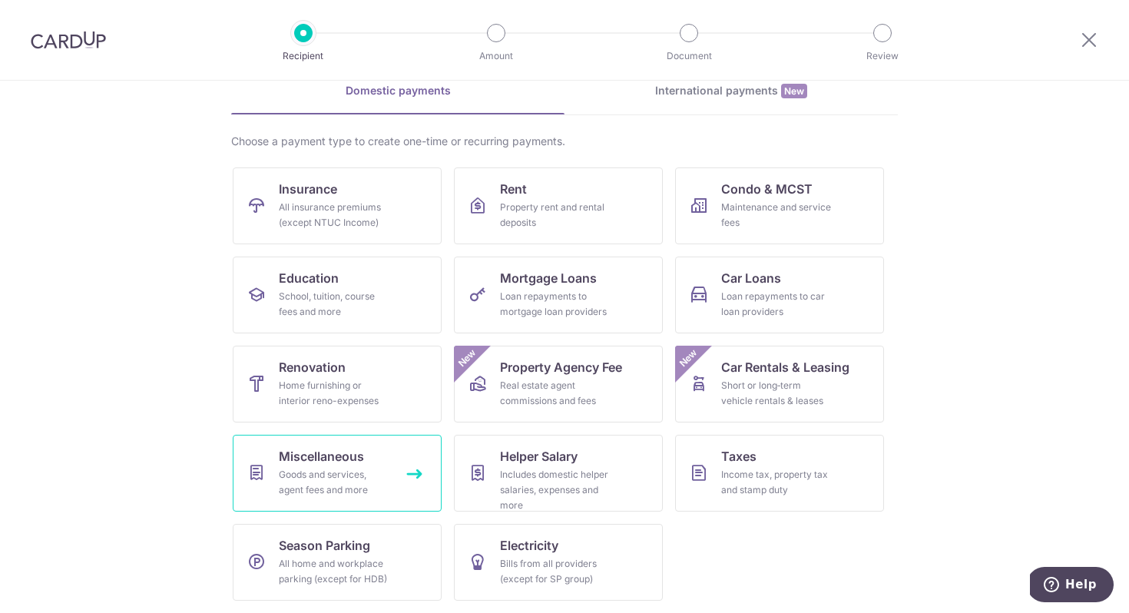
click at [303, 468] on div "Goods and services, agent fees and more" at bounding box center [334, 482] width 111 height 31
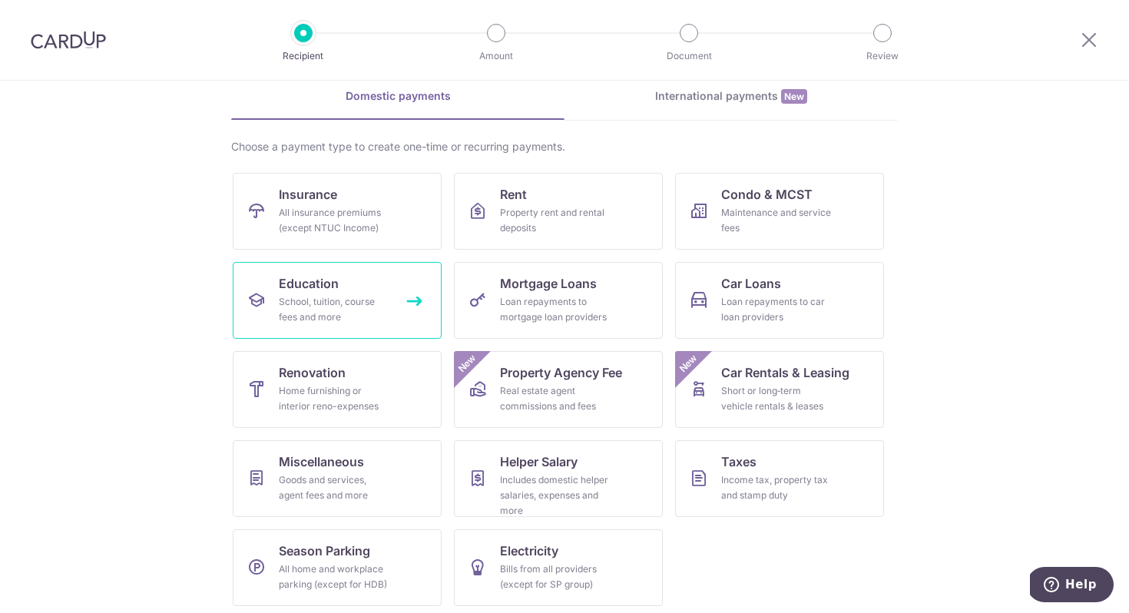
scroll to position [74, 0]
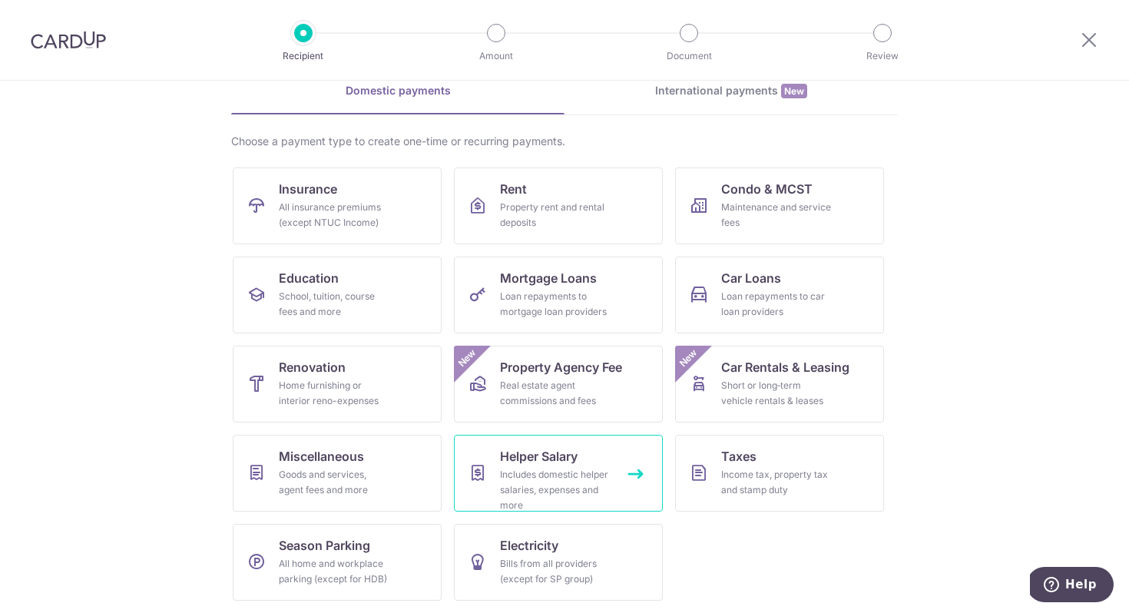
click at [554, 468] on div "Includes domestic helper salaries, expenses and more" at bounding box center [555, 490] width 111 height 46
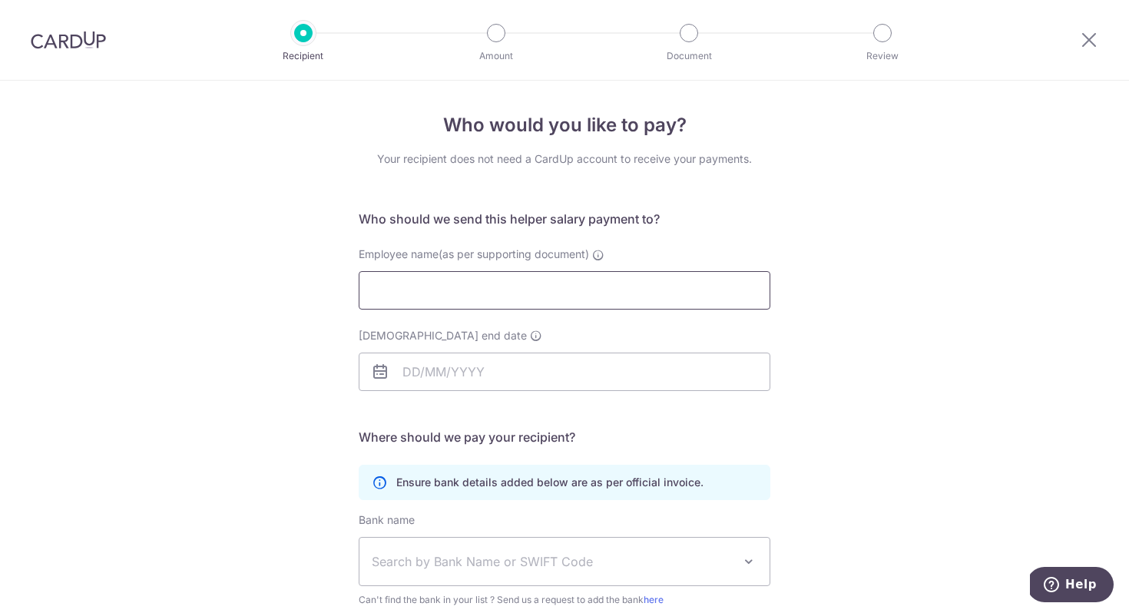
click at [653, 283] on input "Employee name(as per supporting document)" at bounding box center [564, 290] width 411 height 38
type input "53a"
click at [503, 378] on input "[DEMOGRAPHIC_DATA] end date" at bounding box center [564, 371] width 411 height 38
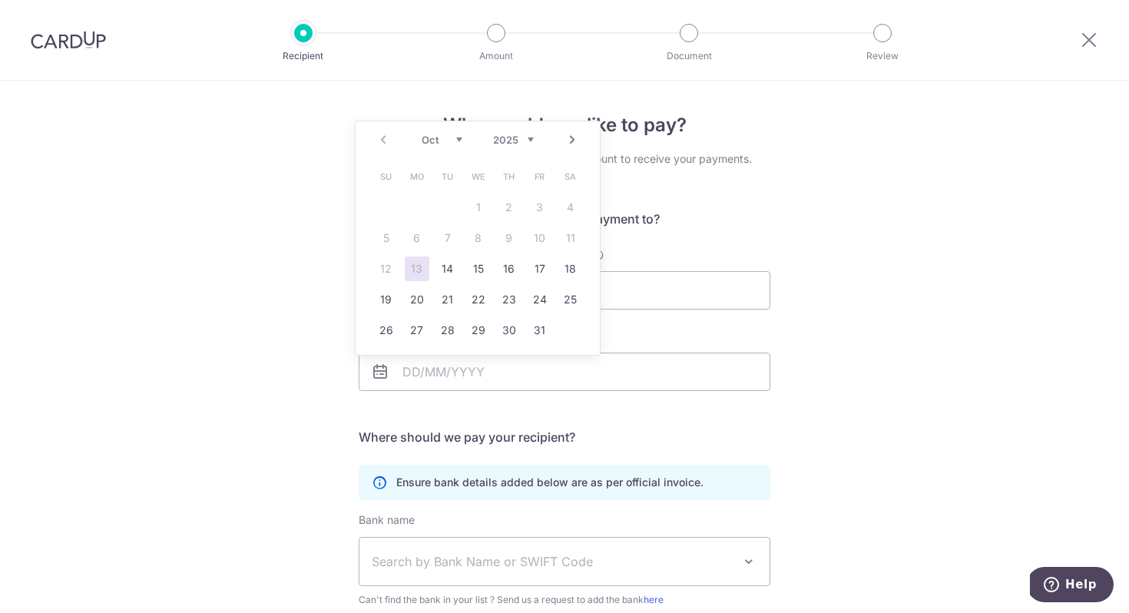
click at [567, 139] on link "Next" at bounding box center [572, 140] width 18 height 18
click at [567, 140] on link "Next" at bounding box center [572, 140] width 18 height 18
click at [570, 203] on link "3" at bounding box center [570, 207] width 25 height 25
type input "[DATE]"
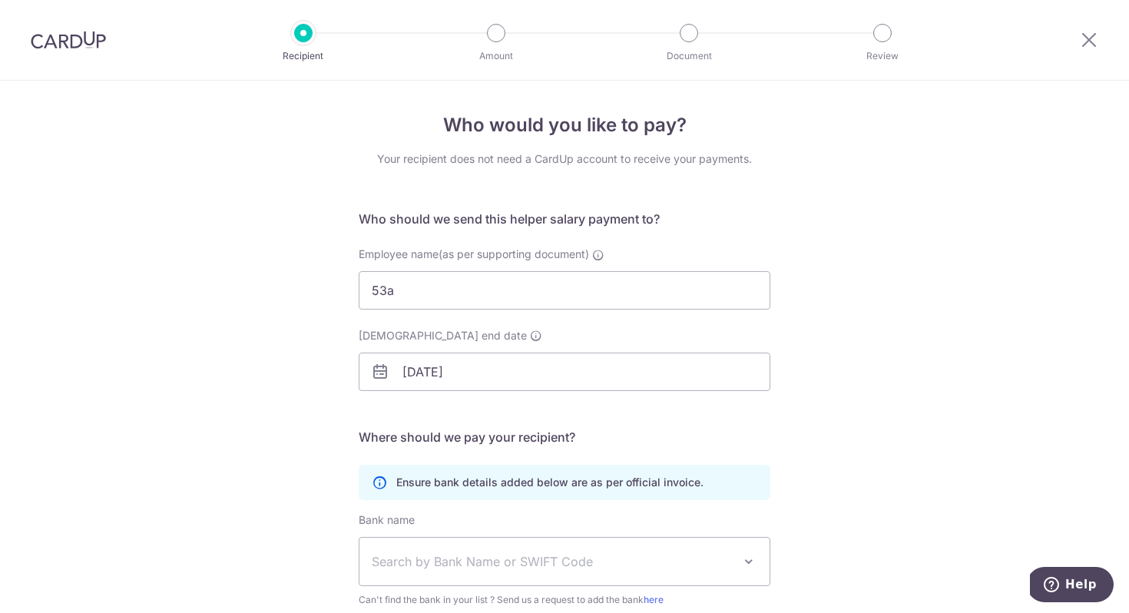
click at [573, 539] on span "Search by Bank Name or SWIFT Code" at bounding box center [564, 561] width 410 height 48
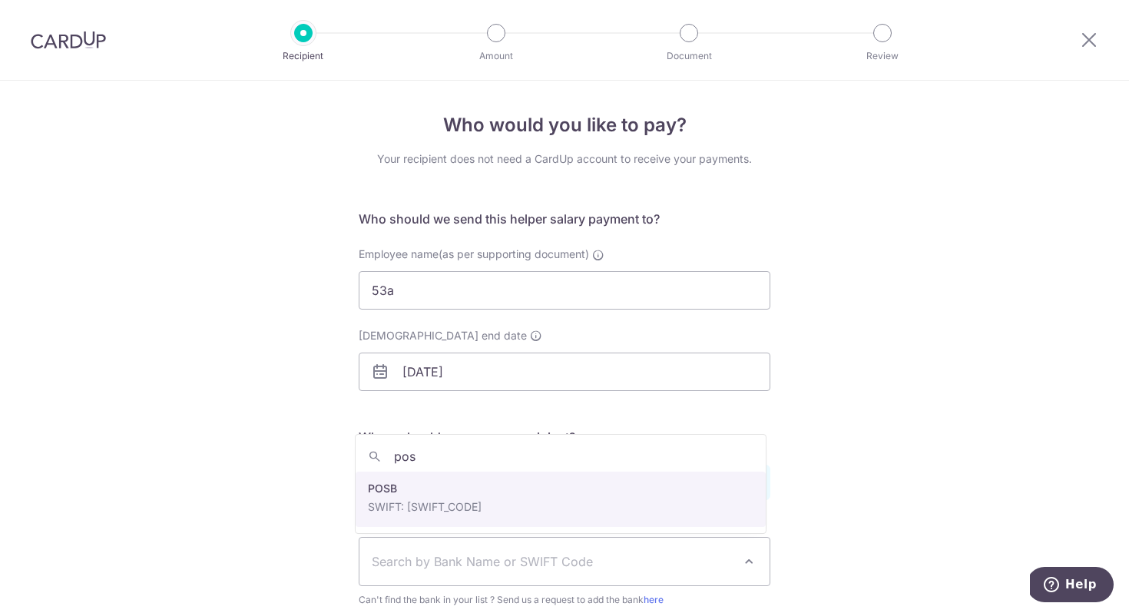
type input "posb"
select select "19"
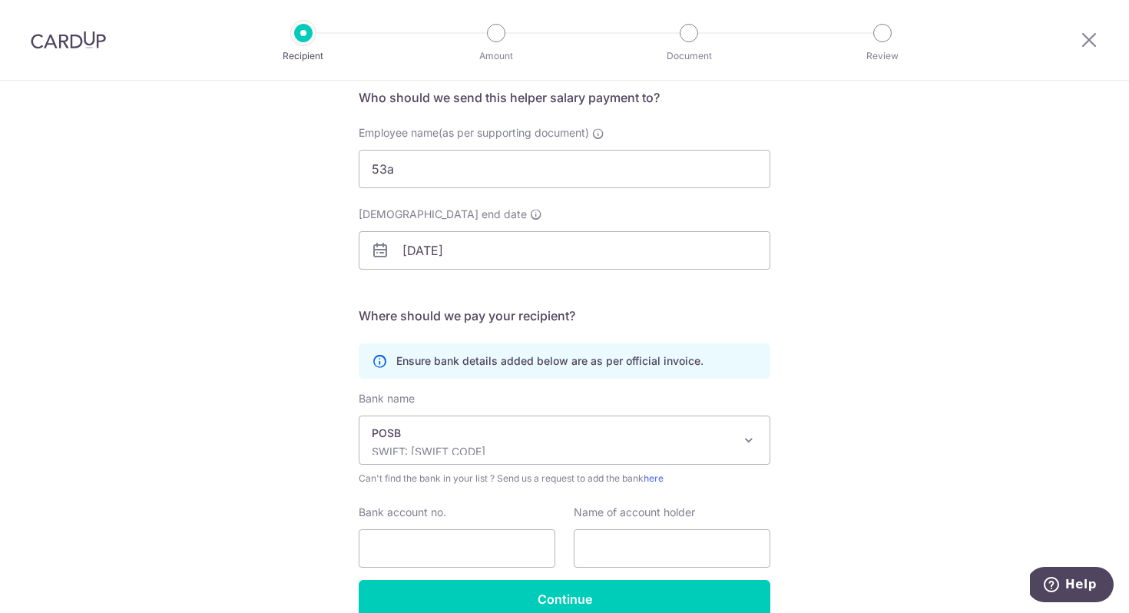
scroll to position [199, 0]
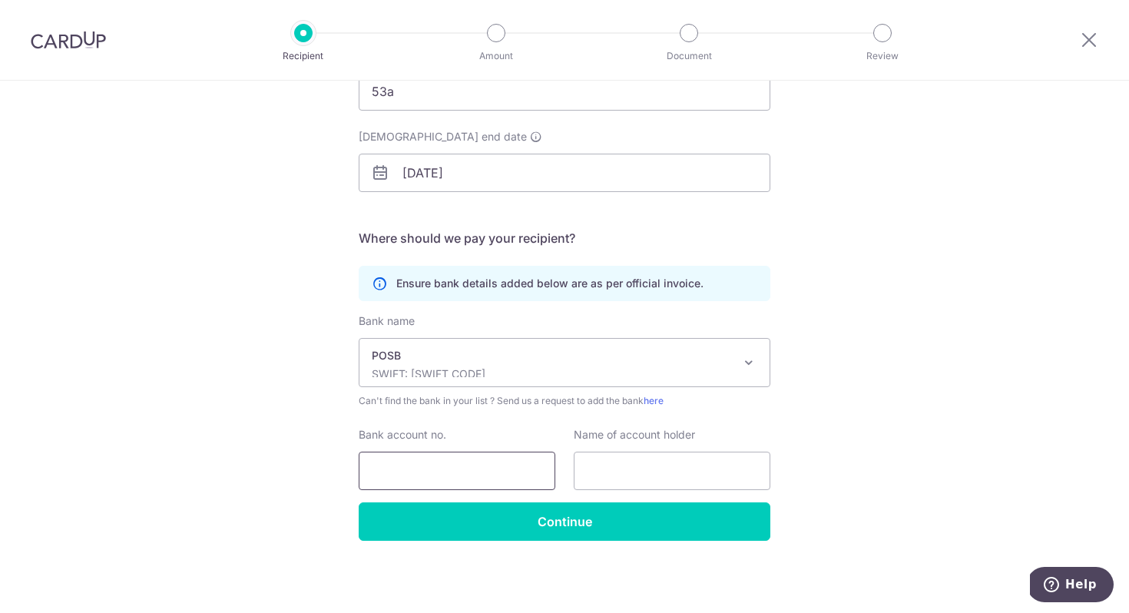
click at [479, 489] on input "Bank account no." at bounding box center [457, 470] width 197 height 38
type input "1"
type input "130483143"
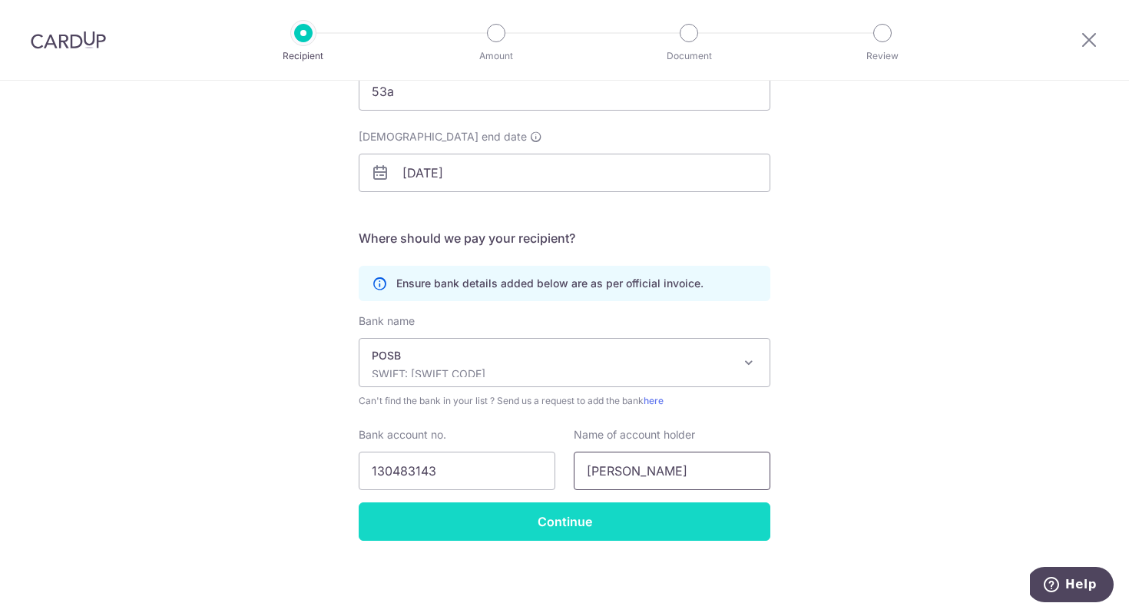
type input "Sara Wei Ruyu"
click at [524, 529] on input "Continue" at bounding box center [564, 521] width 411 height 38
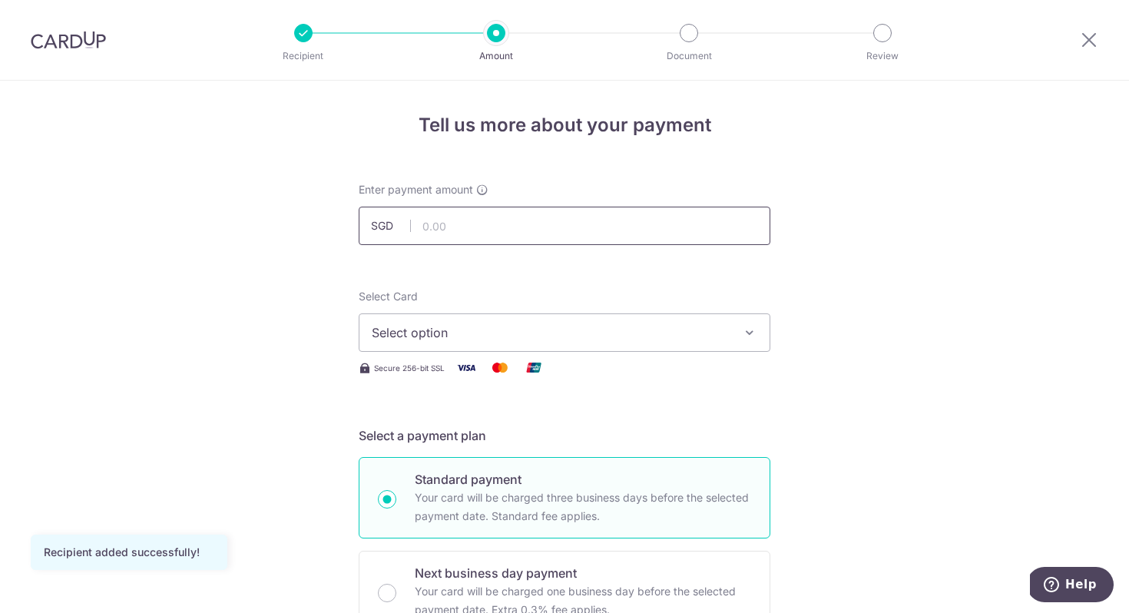
click at [452, 218] on input "text" at bounding box center [564, 226] width 411 height 38
type input "2,125.00"
click at [480, 322] on button "Select option" at bounding box center [564, 332] width 411 height 38
click at [480, 385] on link "Add credit card" at bounding box center [564, 376] width 410 height 28
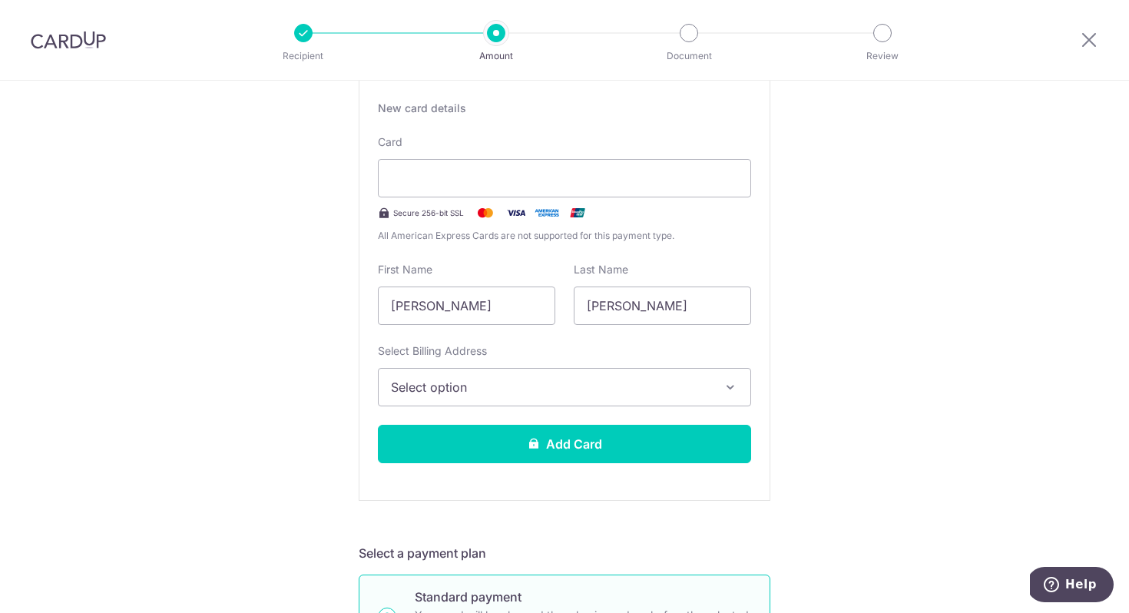
scroll to position [288, 0]
click at [427, 189] on div at bounding box center [564, 179] width 373 height 38
click at [421, 253] on div "New card details Card Secure 256-bit SSL All American Express Cards are not sup…" at bounding box center [564, 288] width 411 height 425
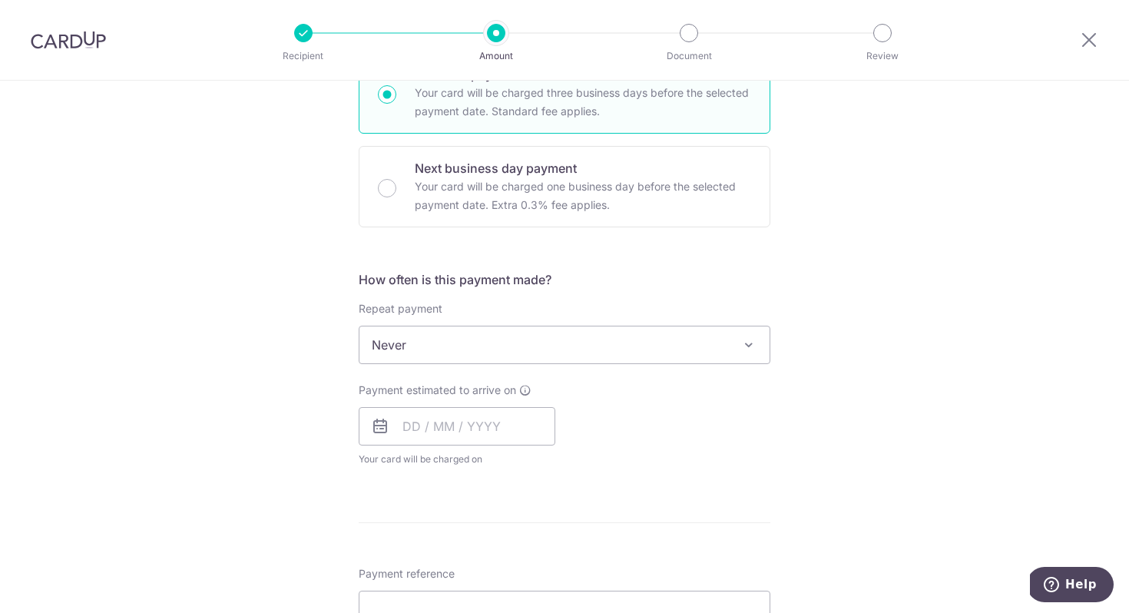
scroll to position [806, 0]
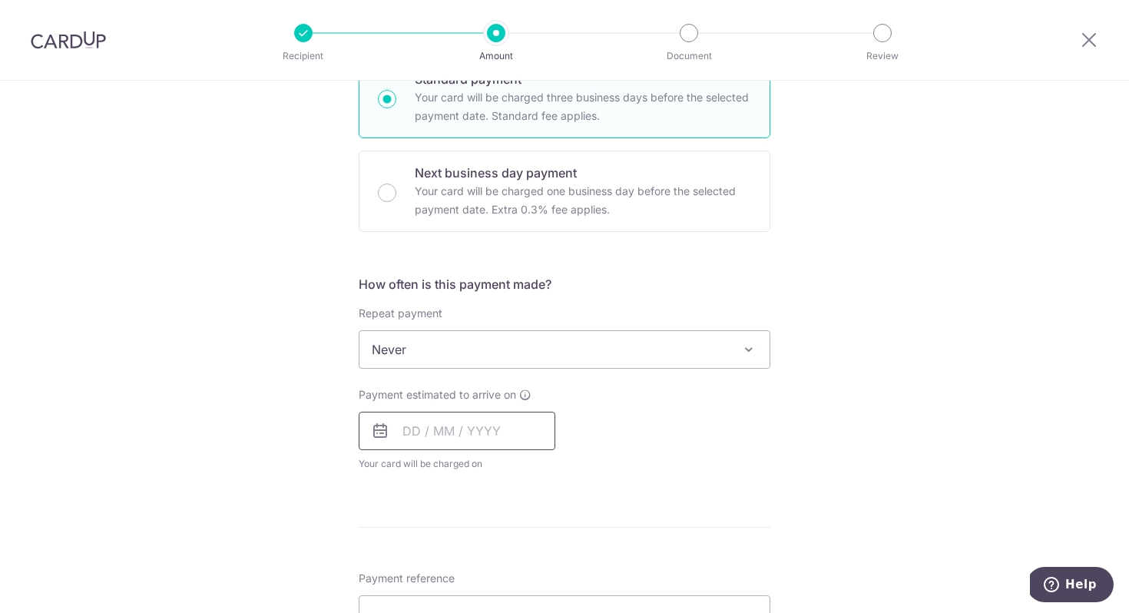
click at [406, 437] on input "text" at bounding box center [457, 430] width 197 height 38
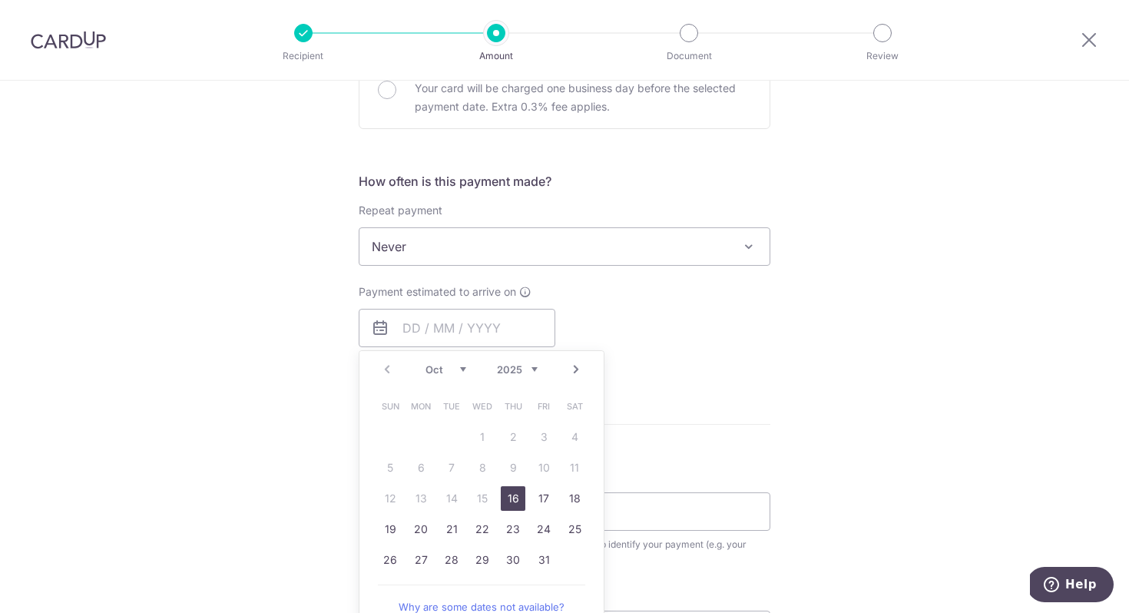
click at [508, 497] on link "16" at bounding box center [513, 498] width 25 height 25
type input "[DATE]"
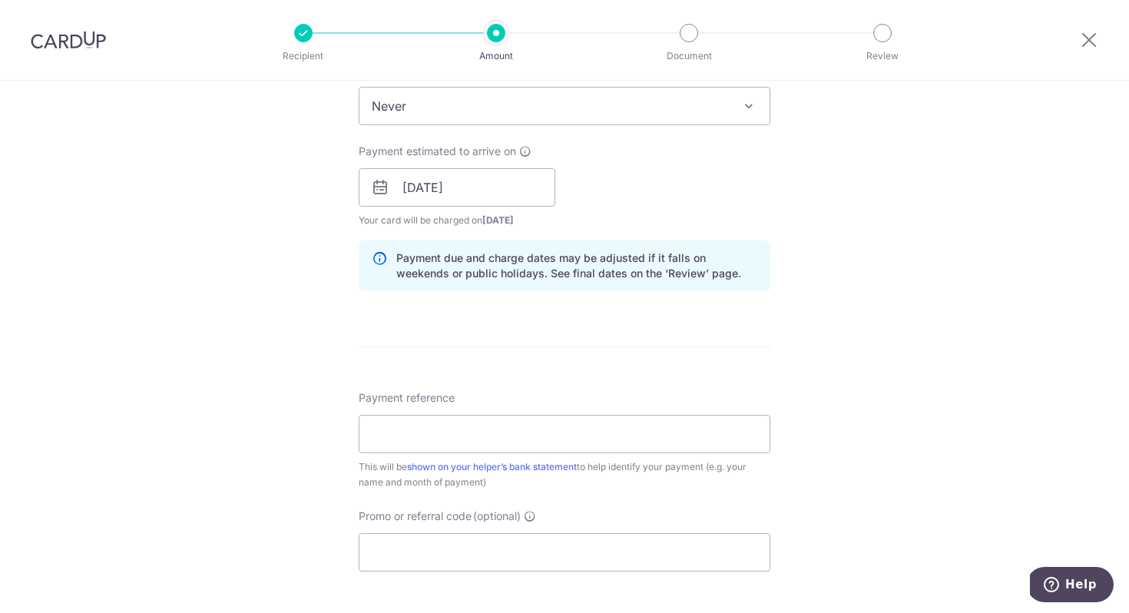
scroll to position [1052, 0]
click at [458, 426] on input "Payment reference" at bounding box center [564, 431] width 411 height 38
type input "#2478"
click at [526, 553] on input "Promo or referral code (optional)" at bounding box center [564, 549] width 411 height 38
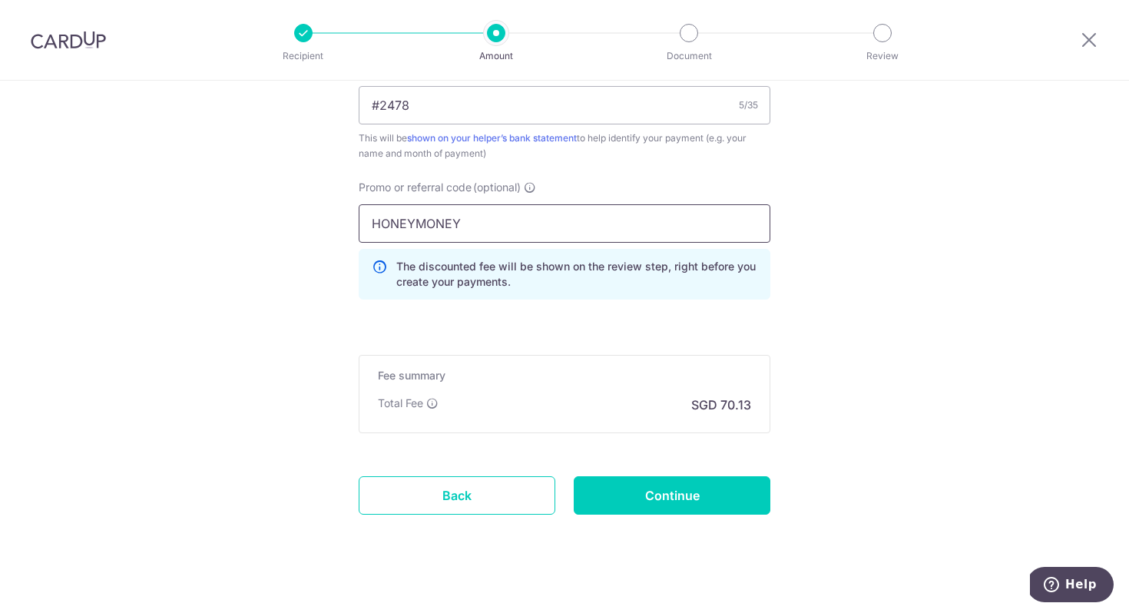
scroll to position [1379, 0]
type input "HONEYMONEY"
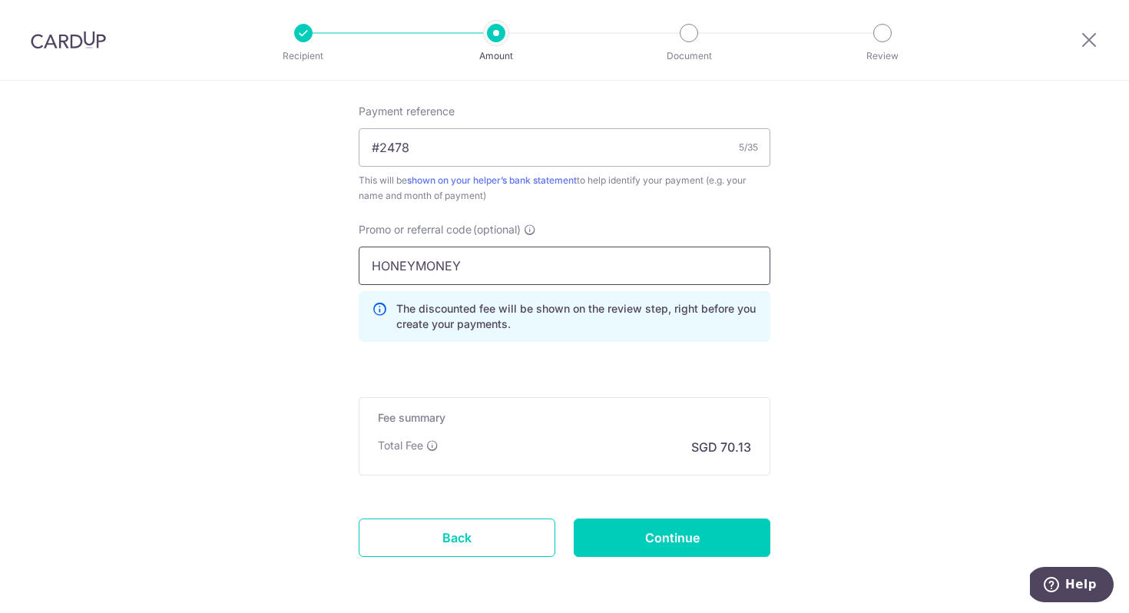
scroll to position [1422, 0]
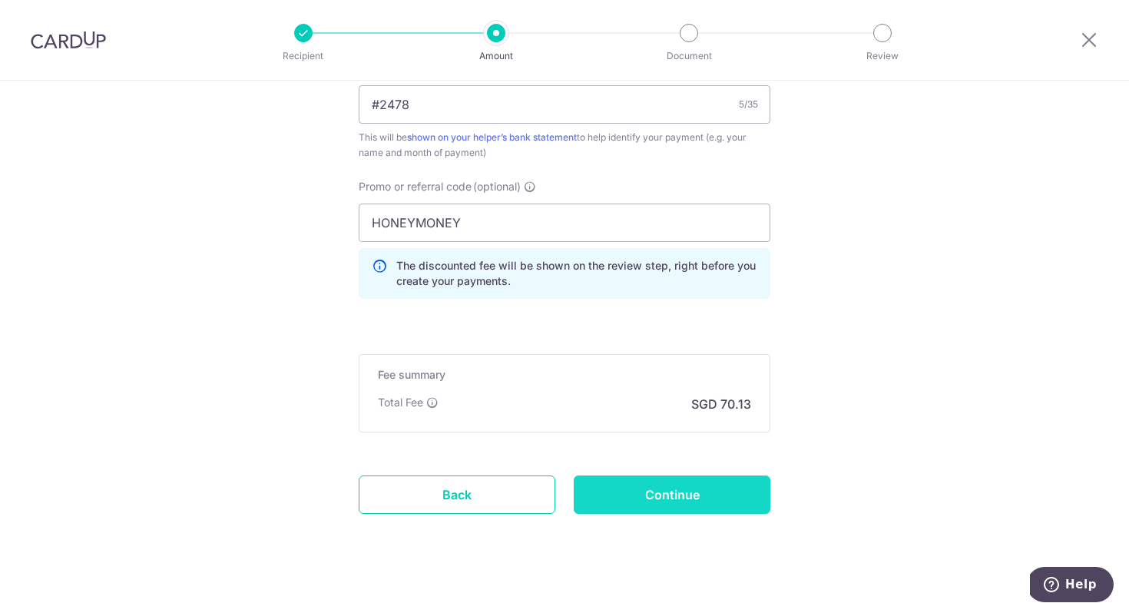
click at [625, 494] on input "Continue" at bounding box center [671, 494] width 197 height 38
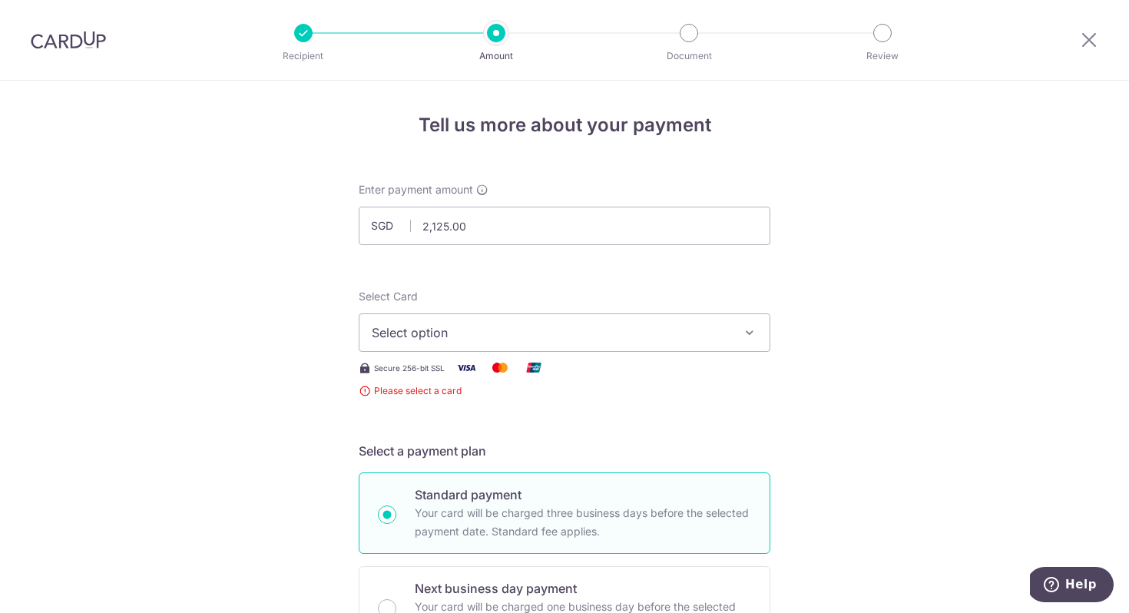
click at [706, 338] on span "Select option" at bounding box center [551, 332] width 358 height 18
click at [706, 337] on span "Select option" at bounding box center [551, 332] width 358 height 18
click at [687, 378] on span "Add credit card" at bounding box center [578, 375] width 358 height 15
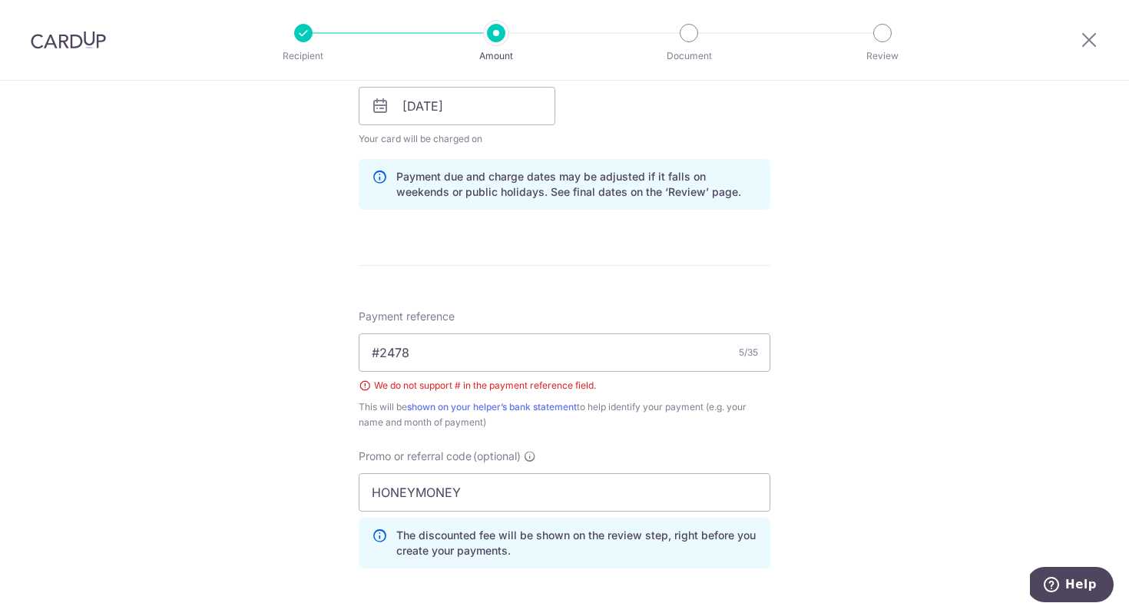
scroll to position [1140, 0]
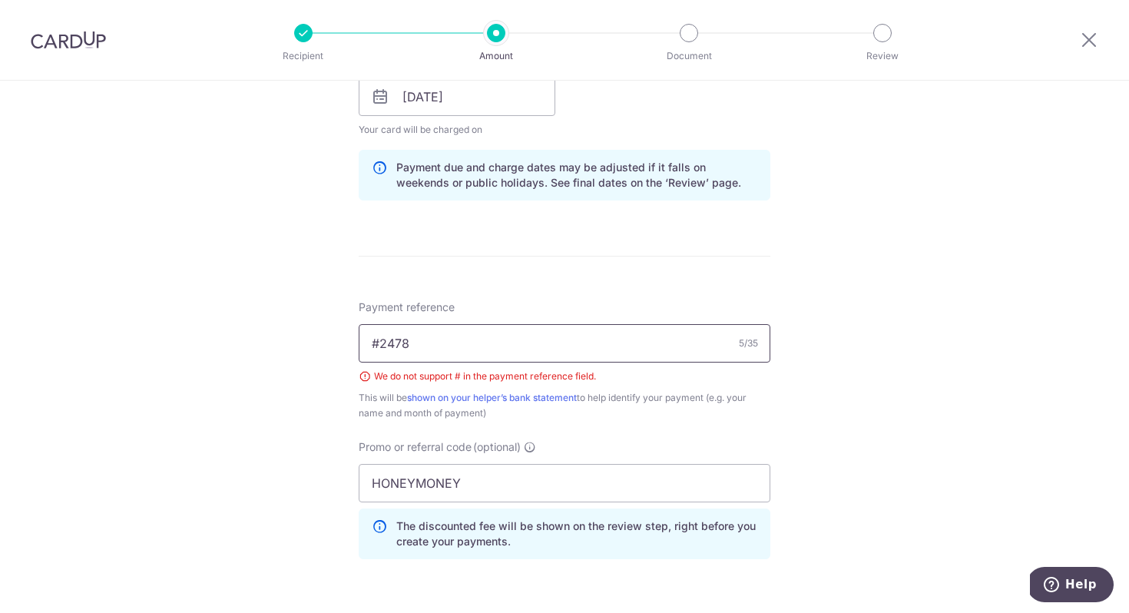
click at [379, 342] on input "#2478" at bounding box center [564, 343] width 411 height 38
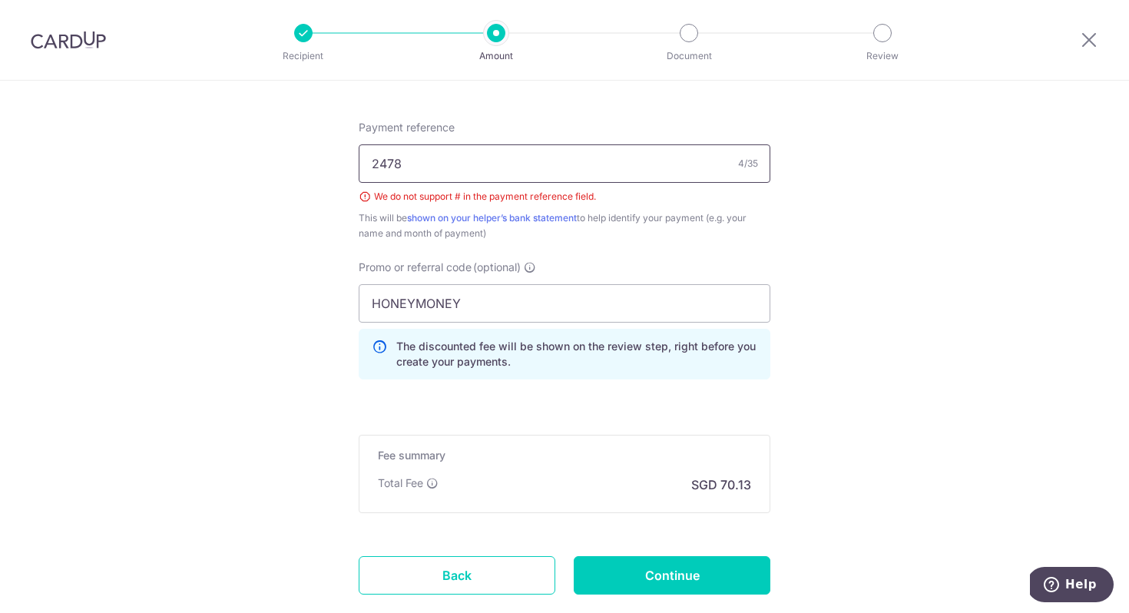
scroll to position [1321, 0]
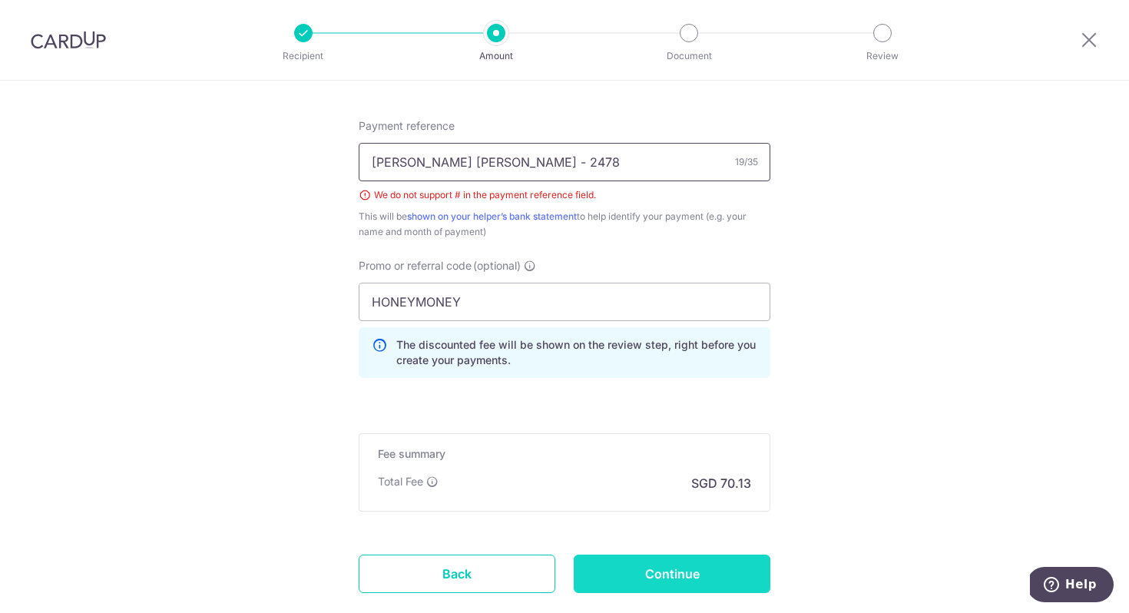
type input "[PERSON_NAME] [PERSON_NAME] - 2478"
click at [618, 587] on input "Continue" at bounding box center [671, 573] width 197 height 38
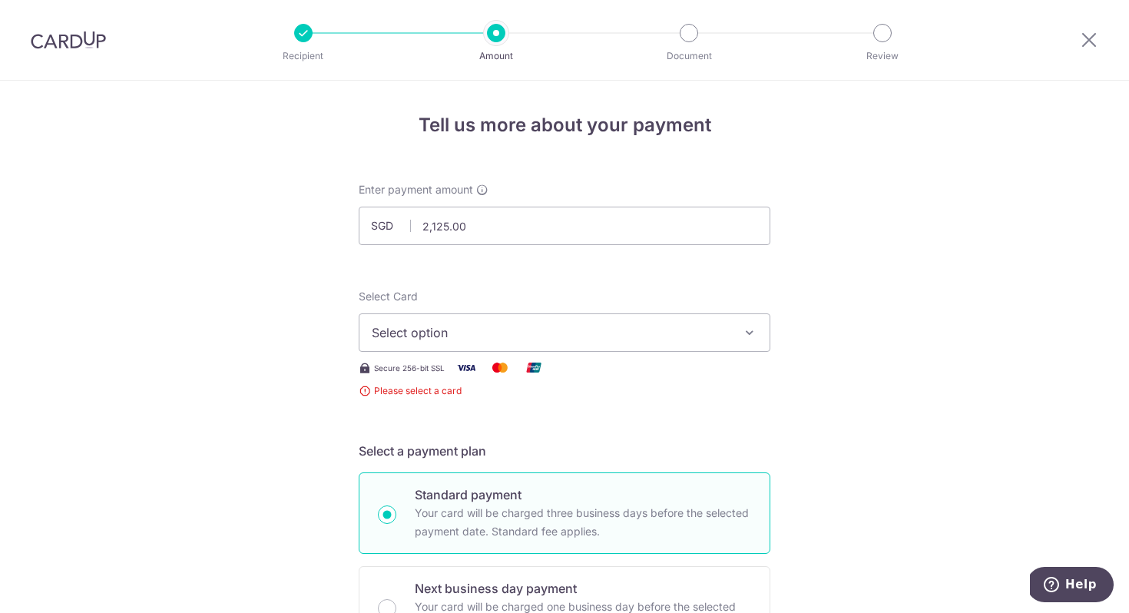
click at [577, 332] on span "Select option" at bounding box center [551, 332] width 358 height 18
